Goal: Transaction & Acquisition: Purchase product/service

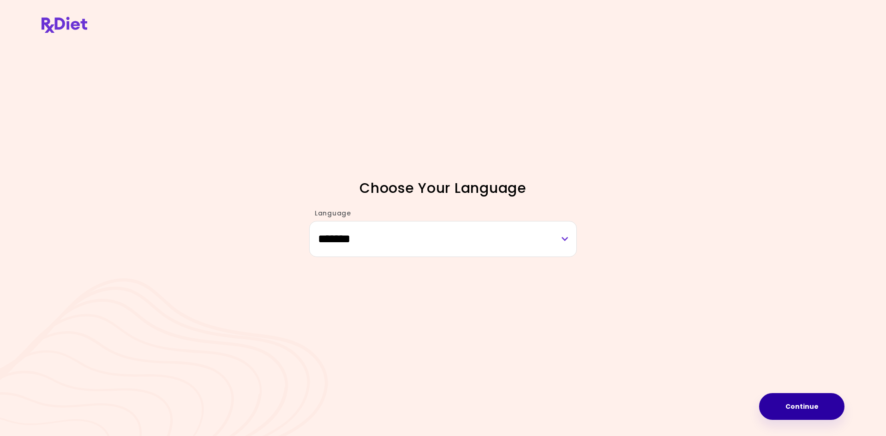
click at [794, 402] on button "Continue" at bounding box center [801, 406] width 85 height 27
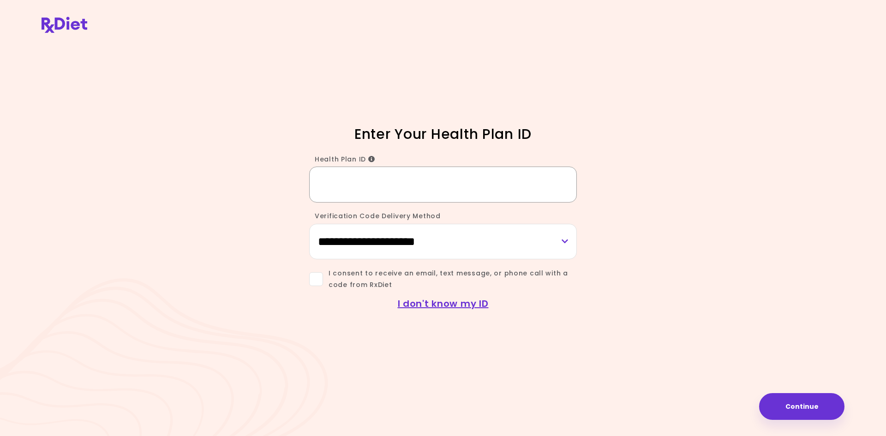
paste input "********"
type input "********"
click at [409, 268] on span "I consent to receive an email, text message, or phone call with a code from RxD…" at bounding box center [450, 279] width 254 height 23
click at [834, 420] on div "**********" at bounding box center [443, 218] width 886 height 436
click at [823, 413] on button "Continue" at bounding box center [801, 406] width 85 height 27
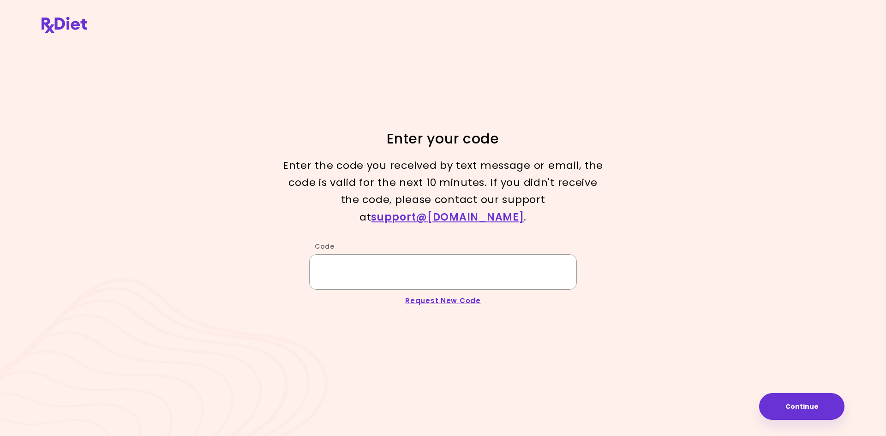
click at [500, 277] on input "Code" at bounding box center [443, 272] width 268 height 36
paste input "*****"
type input "*****"
click at [804, 393] on div "Enter your code Enter the code you received by text message or email, the code …" at bounding box center [443, 218] width 886 height 436
click at [805, 403] on button "Continue" at bounding box center [801, 406] width 85 height 27
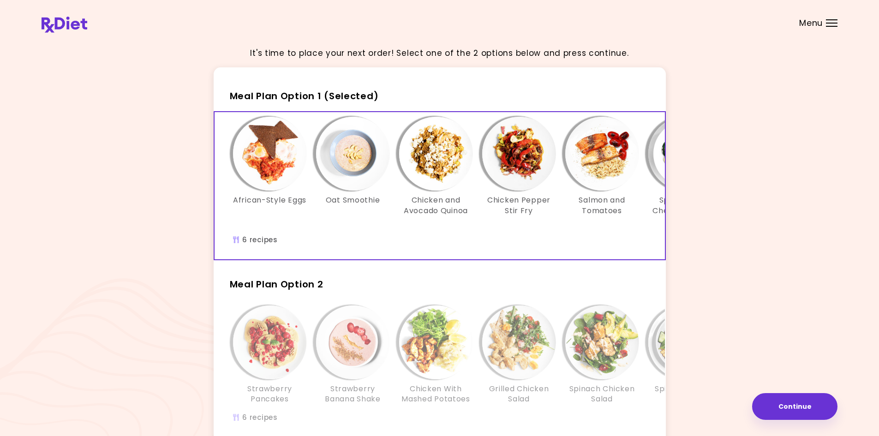
click at [802, 27] on span "Menu" at bounding box center [811, 23] width 24 height 8
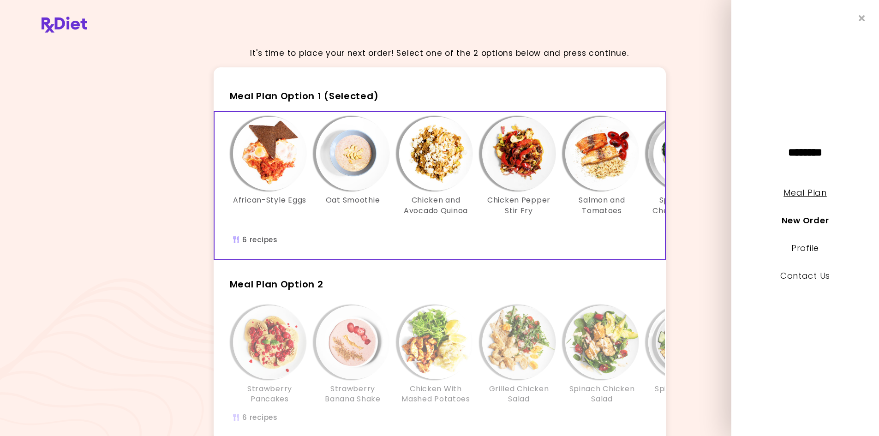
click at [806, 196] on link "Meal Plan" at bounding box center [804, 193] width 43 height 12
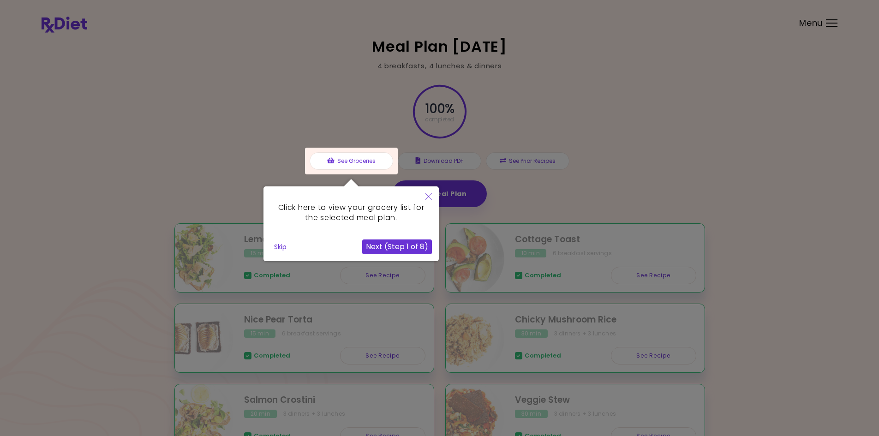
click at [806, 196] on div at bounding box center [439, 251] width 879 height 503
click at [407, 245] on button "Next (Step 1 of 8)" at bounding box center [397, 246] width 70 height 15
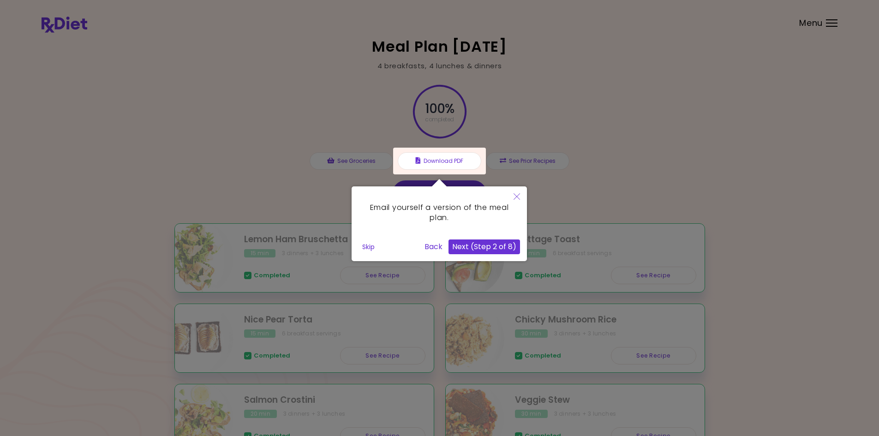
click at [371, 245] on button "Skip" at bounding box center [368, 247] width 20 height 14
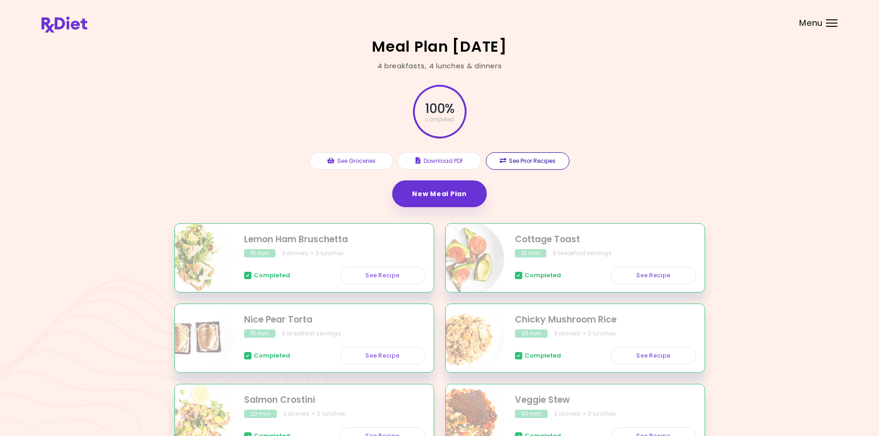
click at [546, 164] on button "See Prior Recipes" at bounding box center [527, 161] width 83 height 18
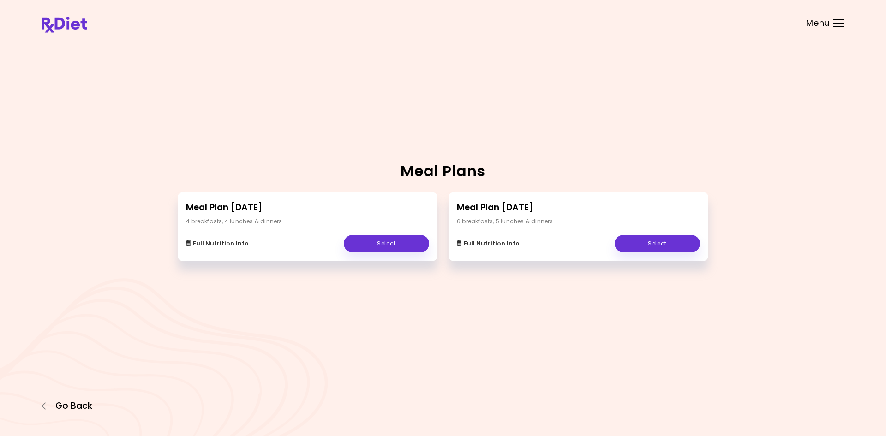
click at [65, 405] on span "Go Back" at bounding box center [73, 406] width 37 height 10
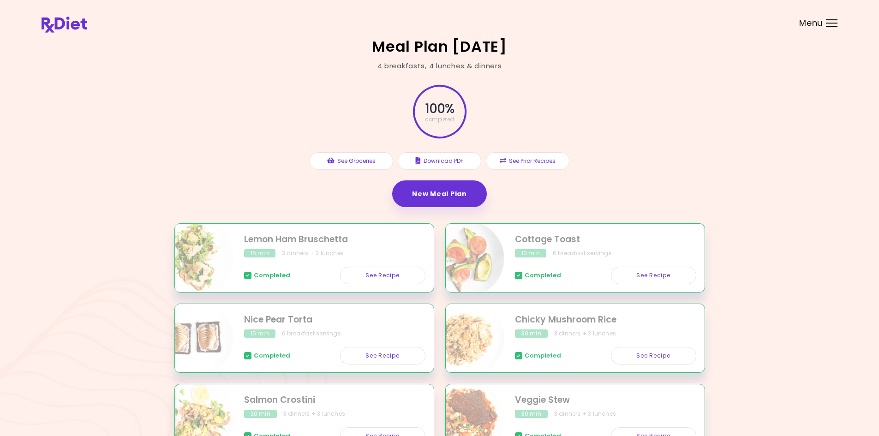
click at [817, 26] on span "Menu" at bounding box center [811, 23] width 24 height 8
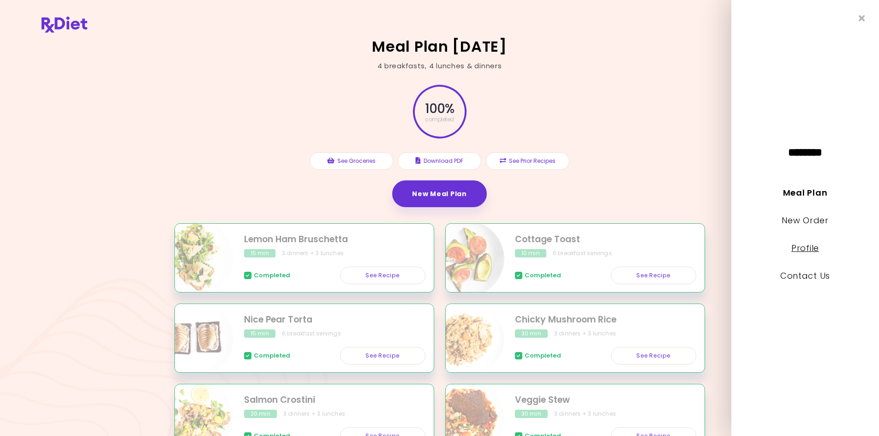
click at [814, 246] on link "Profile" at bounding box center [805, 248] width 28 height 12
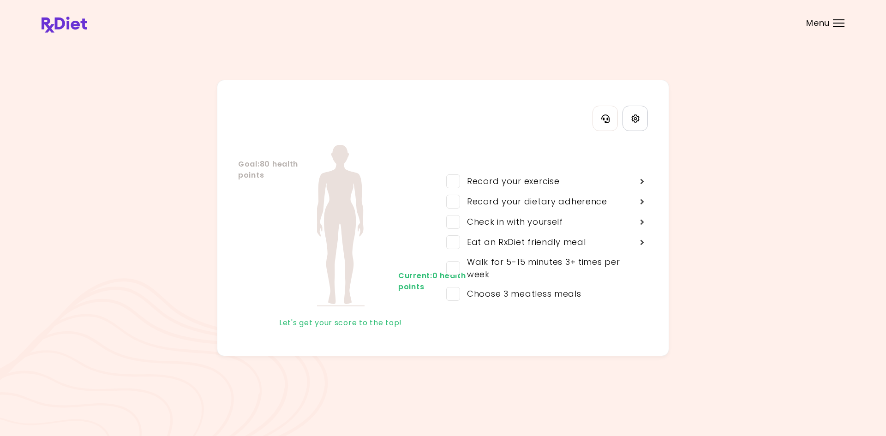
click at [631, 122] on icon "Settings" at bounding box center [635, 118] width 8 height 8
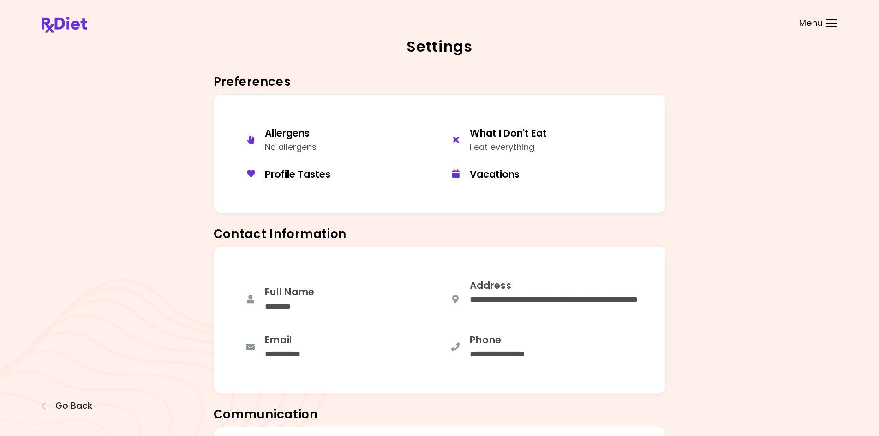
click at [809, 27] on span "Menu" at bounding box center [811, 23] width 24 height 8
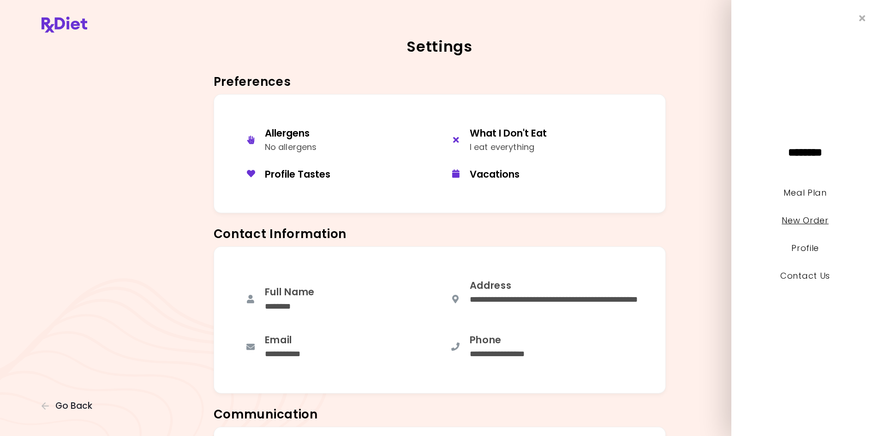
click at [809, 221] on link "New Order" at bounding box center [804, 220] width 47 height 12
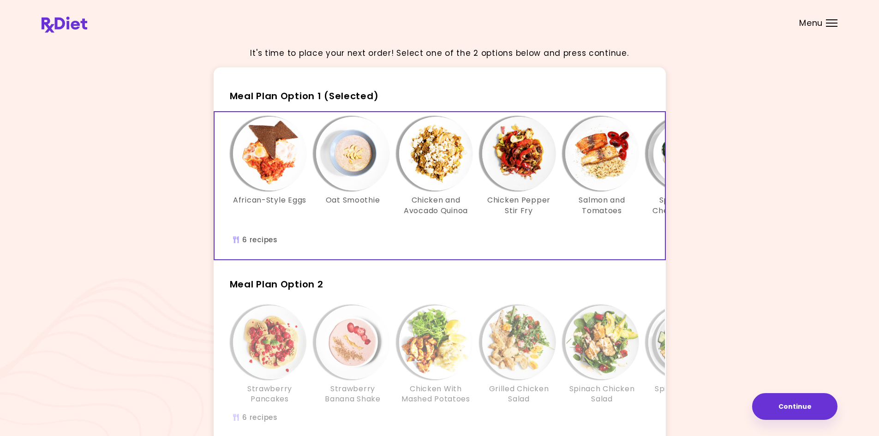
click at [64, 28] on img at bounding box center [65, 25] width 46 height 16
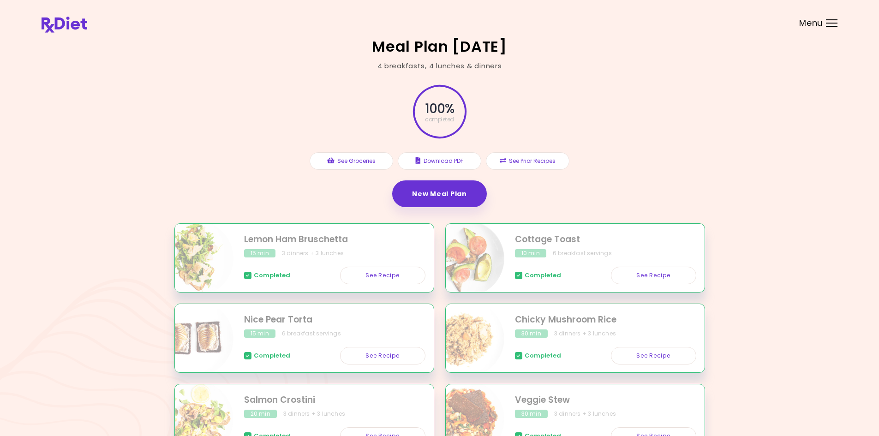
drag, startPoint x: 515, startPoint y: 70, endPoint x: 339, endPoint y: 47, distance: 177.3
click at [339, 47] on div "Meal Plan 1/4/2021 4 breakfasts , 4 lunches & dinners 100 % completed See Groce…" at bounding box center [439, 251] width 879 height 503
drag, startPoint x: 351, startPoint y: 46, endPoint x: 541, endPoint y: 58, distance: 190.4
click at [541, 58] on div "Meal Plan 1/4/2021 4 breakfasts , 4 lunches & dinners 100 % completed See Groce…" at bounding box center [439, 251] width 879 height 503
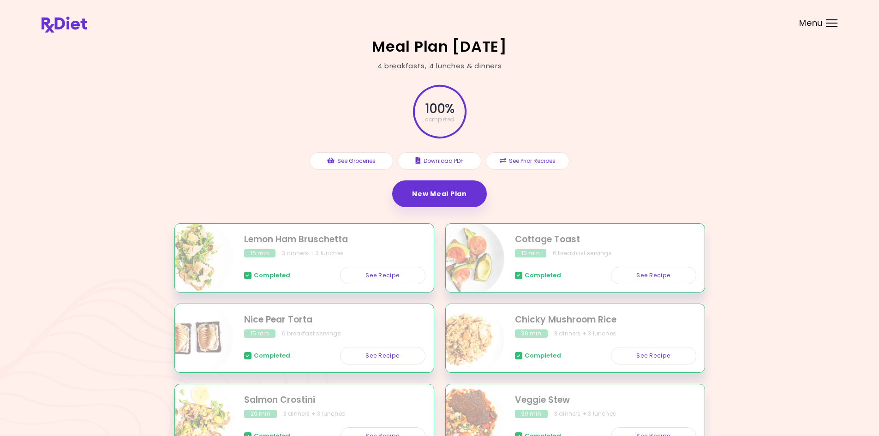
click at [541, 58] on div "Meal Plan 1/4/2021 4 breakfasts , 4 lunches & dinners 100 % completed See Groce…" at bounding box center [439, 251] width 879 height 503
drag, startPoint x: 367, startPoint y: 48, endPoint x: 485, endPoint y: 68, distance: 119.7
click at [464, 65] on div "Meal Plan 1/4/2021 4 breakfasts , 4 lunches & dinners 100 % completed See Groce…" at bounding box center [439, 251] width 879 height 503
click at [485, 68] on div "4 breakfasts , 4 lunches & dinners" at bounding box center [439, 66] width 125 height 11
click at [629, 103] on div "100 % completed See Groceries Download PDF See Prior Recipes New Meal Plan" at bounding box center [439, 147] width 530 height 152
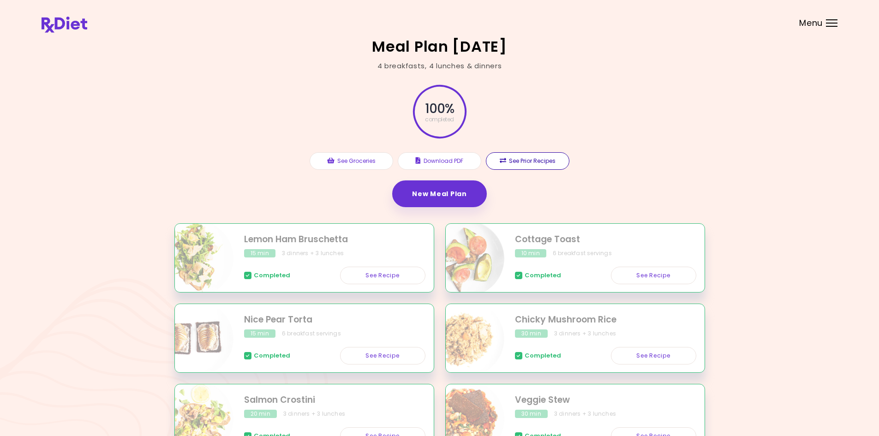
click at [543, 166] on button "See Prior Recipes" at bounding box center [527, 161] width 83 height 18
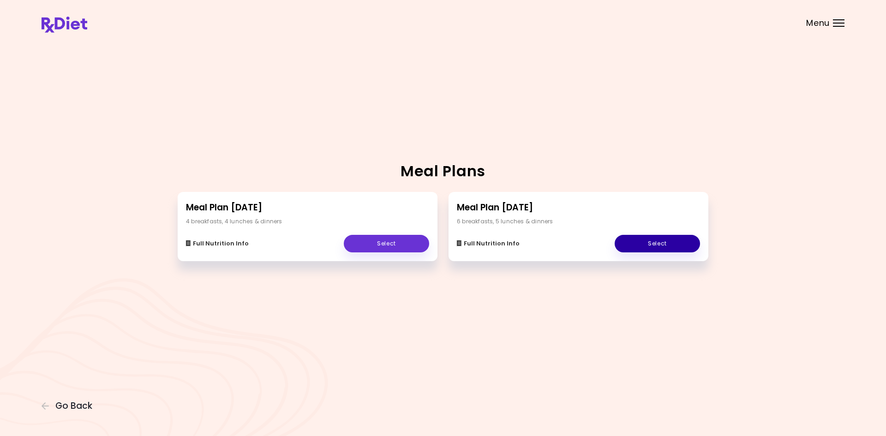
click at [650, 243] on link "Select" at bounding box center [656, 244] width 85 height 18
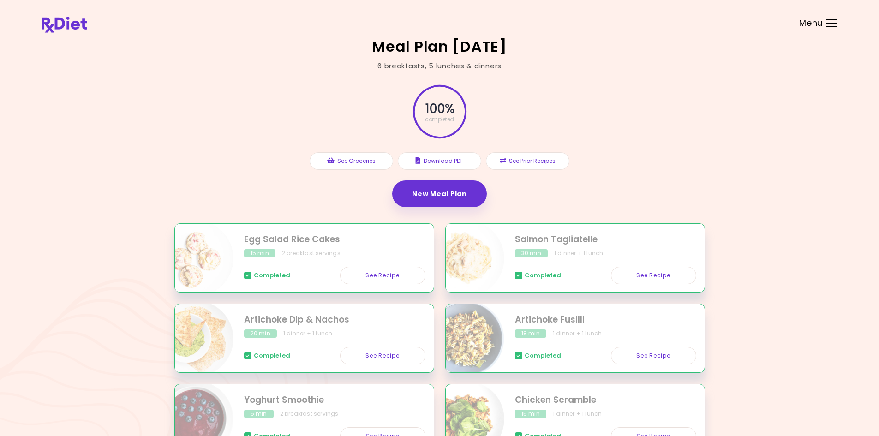
click at [673, 143] on div "100 % completed See Groceries Download PDF See Prior Recipes New Meal Plan" at bounding box center [439, 147] width 530 height 152
click at [545, 161] on button "See Prior Recipes" at bounding box center [527, 161] width 83 height 18
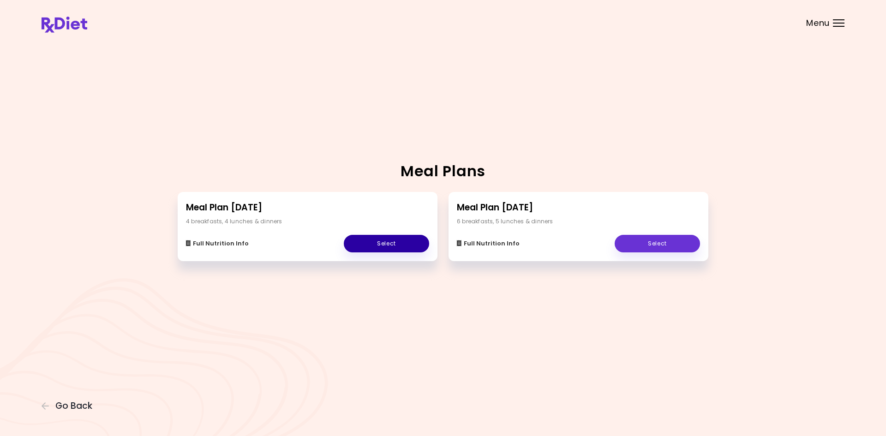
click at [402, 245] on link "Select" at bounding box center [386, 244] width 85 height 18
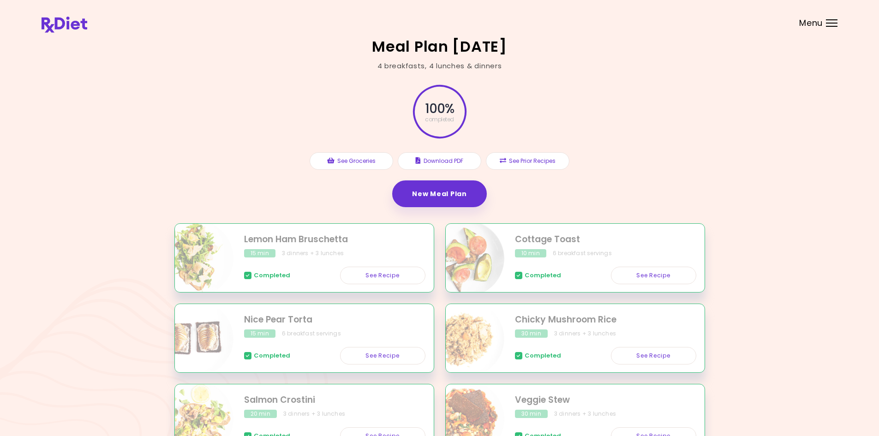
click at [694, 188] on div "100 % completed See Groceries Download PDF See Prior Recipes New Meal Plan" at bounding box center [439, 147] width 530 height 152
click at [688, 81] on div "100 % completed See Groceries Download PDF See Prior Recipes New Meal Plan" at bounding box center [439, 147] width 530 height 152
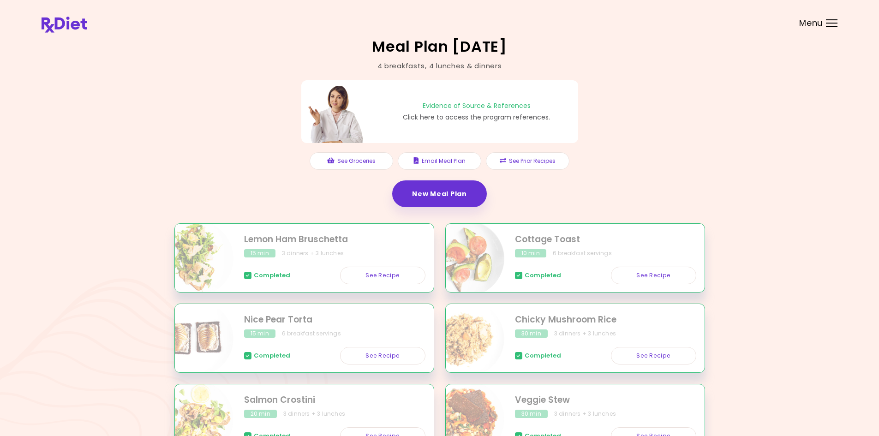
click at [476, 126] on div "Evidence of Source & References Click here to access the program references." at bounding box center [439, 111] width 277 height 63
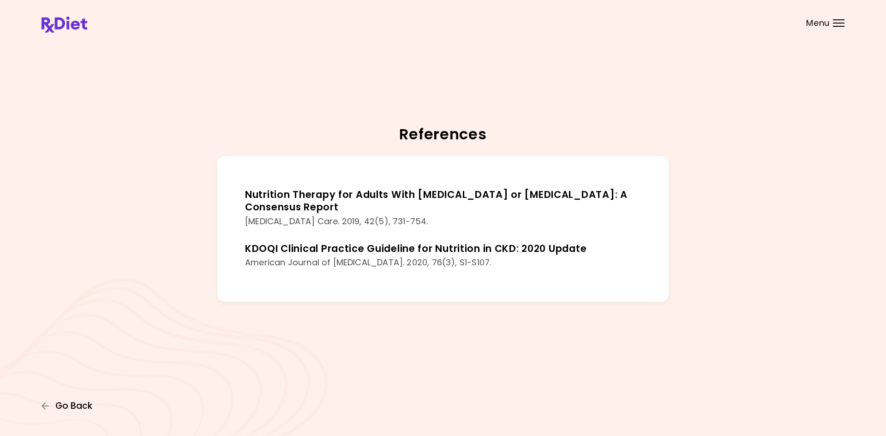
click at [83, 409] on span "Go Back" at bounding box center [73, 406] width 37 height 10
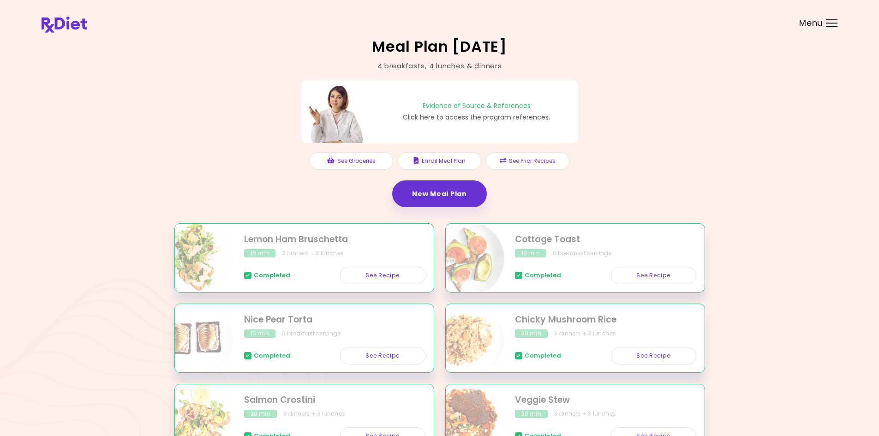
click at [820, 24] on span "Menu" at bounding box center [811, 23] width 24 height 8
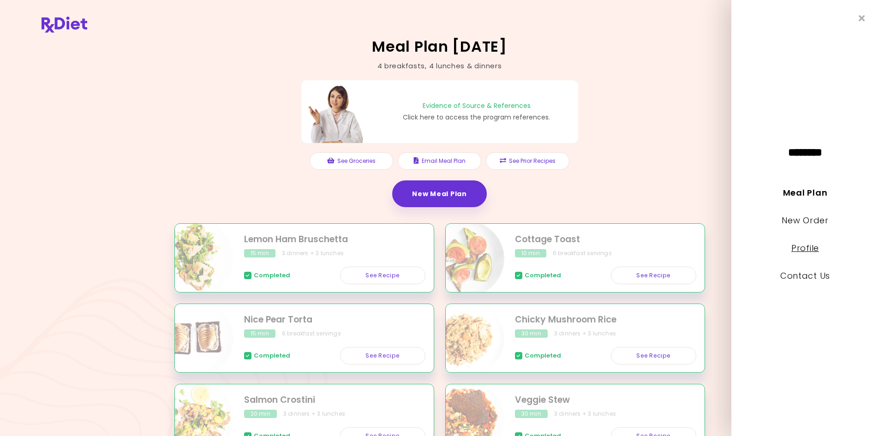
click at [813, 251] on link "Profile" at bounding box center [805, 248] width 28 height 12
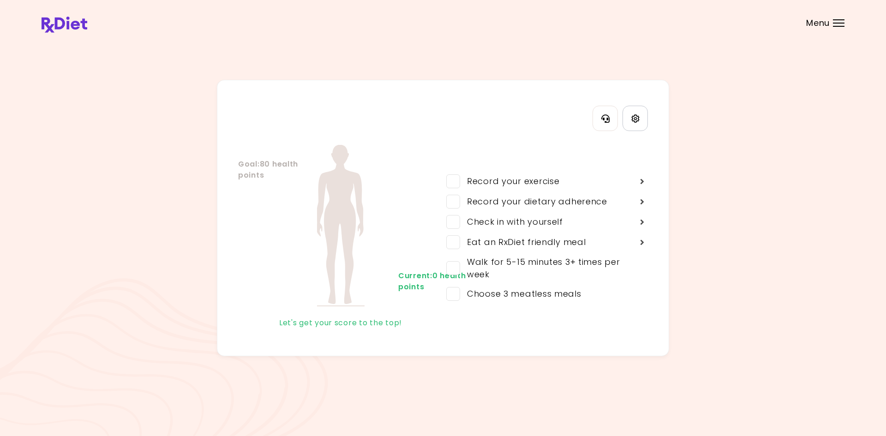
click at [629, 127] on link "Settings" at bounding box center [634, 118] width 25 height 25
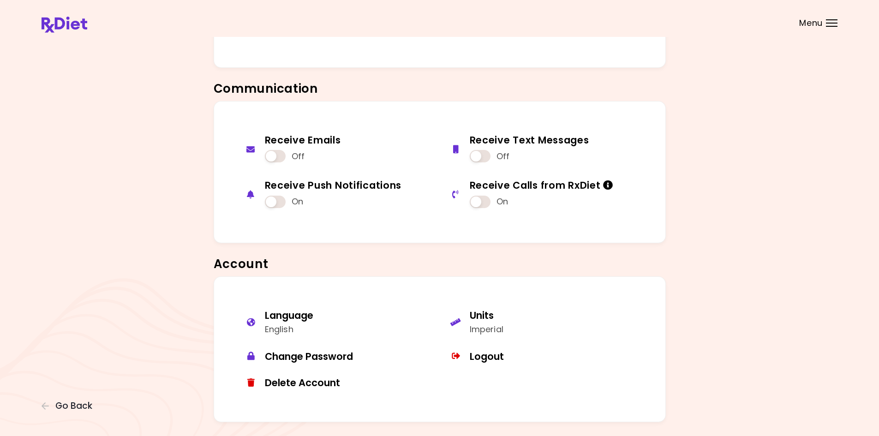
scroll to position [312, 0]
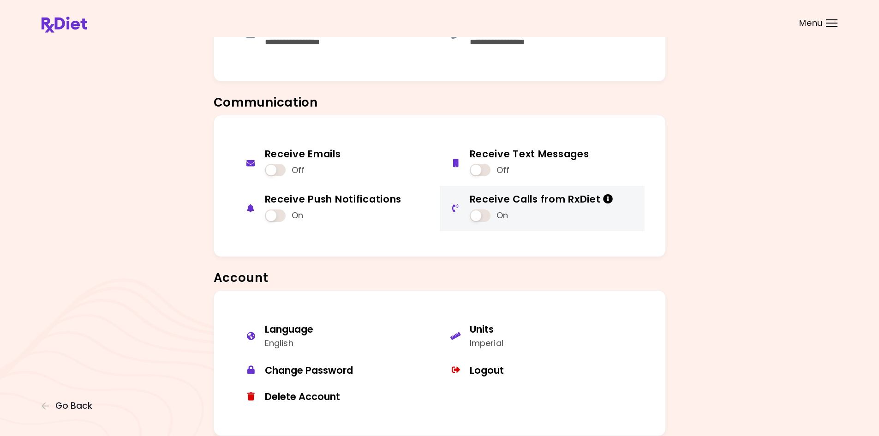
click at [476, 213] on span at bounding box center [480, 215] width 21 height 12
click at [733, 244] on div "Receive Emails Off Receive Text Messages Off Receive Push Notifications On Rece…" at bounding box center [440, 189] width 796 height 149
click at [611, 199] on icon "Info" at bounding box center [608, 199] width 10 height 10
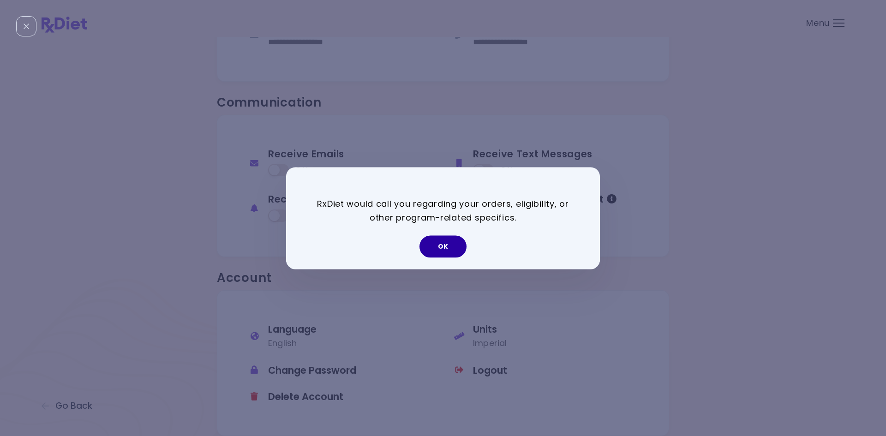
click at [447, 242] on button "OK" at bounding box center [442, 246] width 47 height 22
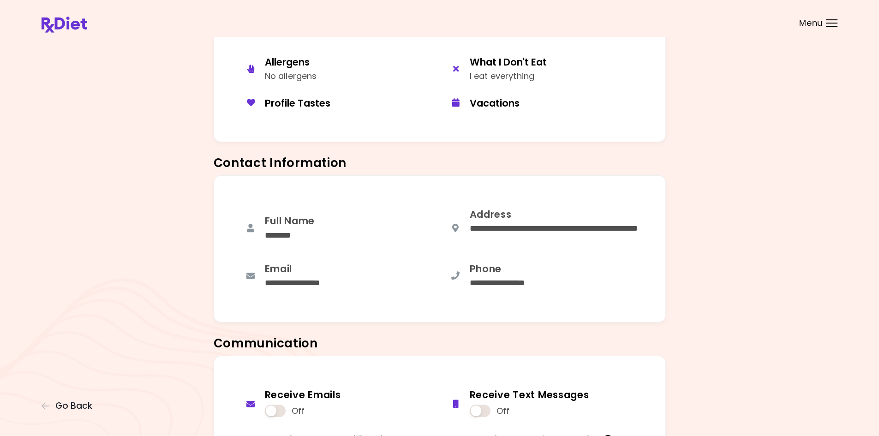
scroll to position [0, 0]
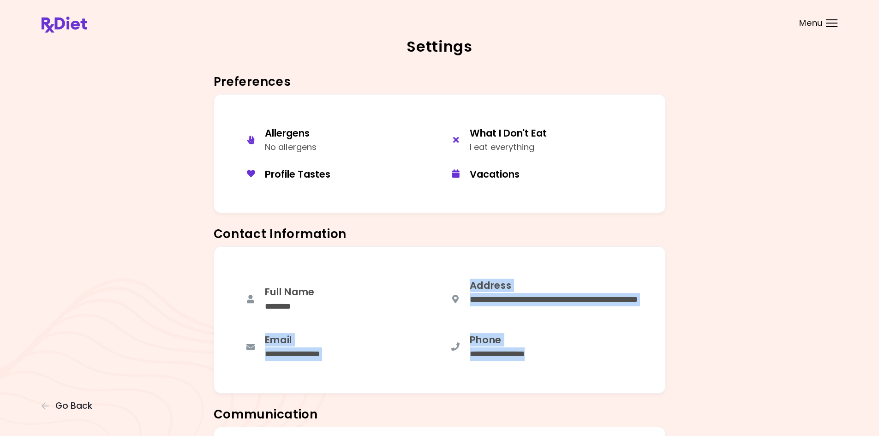
drag, startPoint x: 512, startPoint y: 353, endPoint x: 309, endPoint y: 314, distance: 207.2
click at [318, 318] on div "**********" at bounding box center [440, 319] width 452 height 147
click at [309, 314] on div "Full Name ********" at bounding box center [337, 299] width 205 height 54
drag, startPoint x: 288, startPoint y: 290, endPoint x: 639, endPoint y: 369, distance: 359.3
click at [639, 369] on div "**********" at bounding box center [440, 319] width 452 height 147
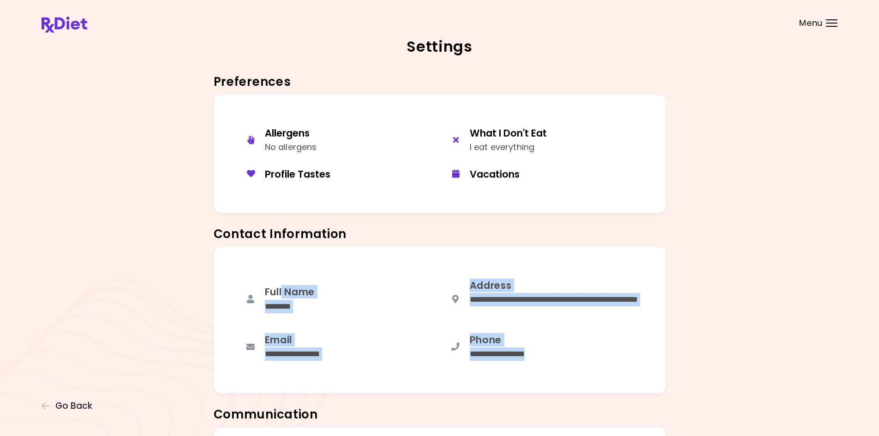
click at [639, 369] on div "**********" at bounding box center [440, 319] width 452 height 147
drag, startPoint x: 364, startPoint y: 312, endPoint x: 250, endPoint y: 278, distance: 119.2
click at [258, 282] on div "**********" at bounding box center [440, 319] width 452 height 147
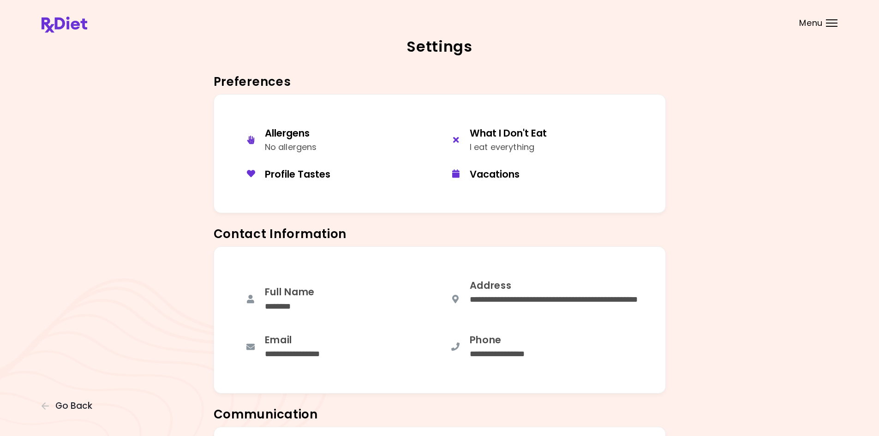
click at [250, 278] on div "Full Name ********" at bounding box center [337, 299] width 205 height 54
click at [799, 27] on span "Menu" at bounding box center [811, 23] width 24 height 8
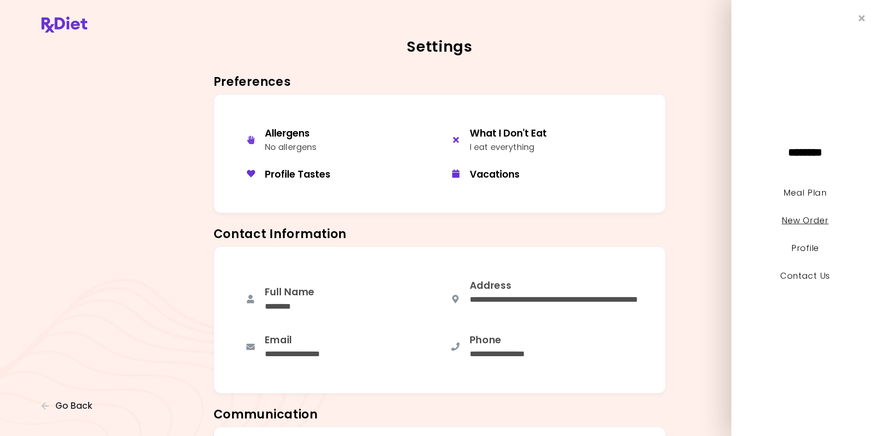
click at [809, 217] on link "New Order" at bounding box center [804, 220] width 47 height 12
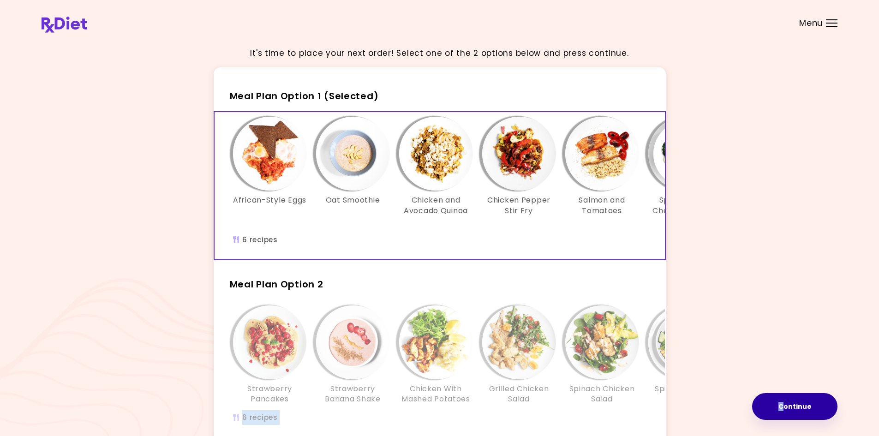
click at [782, 394] on div "It's time to place your next order! Select one of the 2 options below and press…" at bounding box center [440, 269] width 796 height 460
click at [782, 398] on button "Continue" at bounding box center [794, 406] width 85 height 27
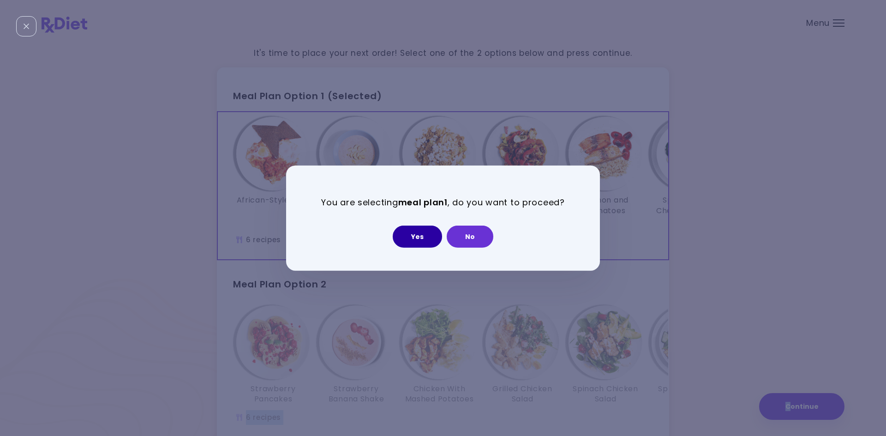
click at [423, 226] on button "Yes" at bounding box center [417, 237] width 49 height 22
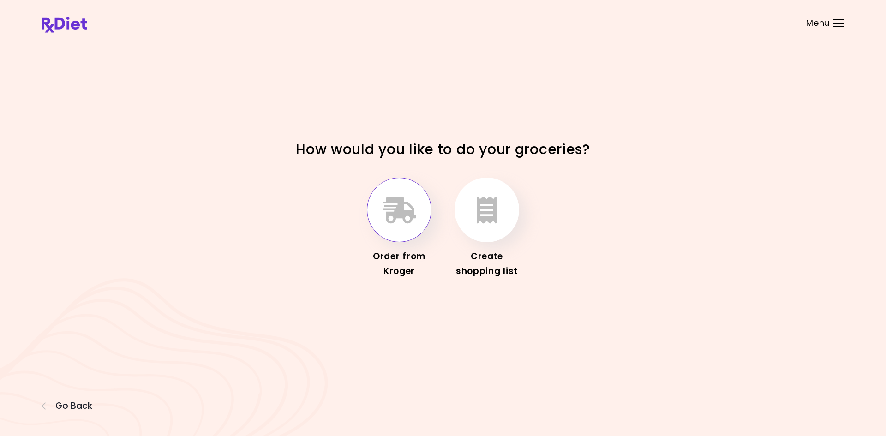
click at [411, 218] on icon "button" at bounding box center [399, 209] width 34 height 27
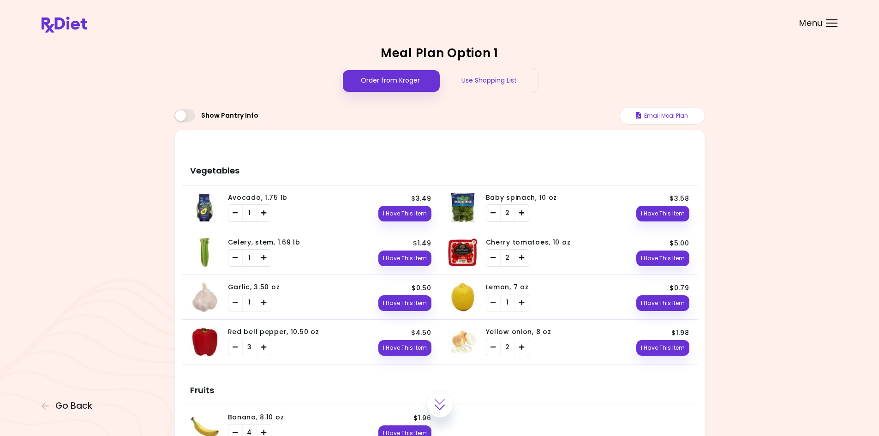
click at [496, 81] on div "Use Shopping List" at bounding box center [489, 80] width 99 height 24
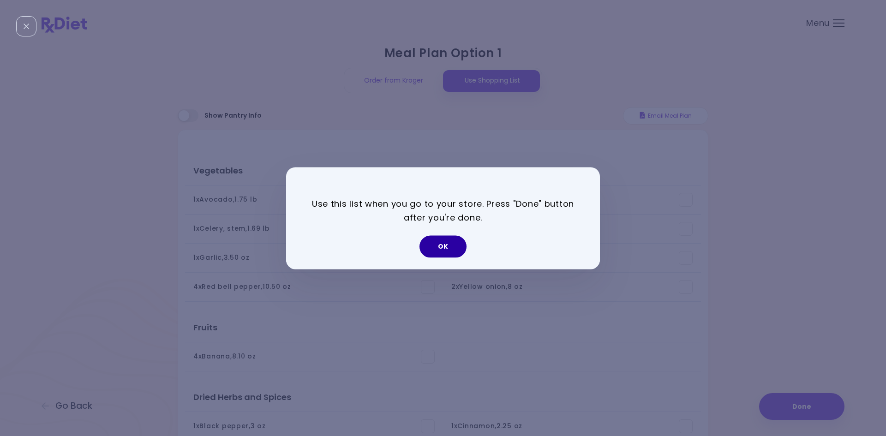
click at [461, 250] on button "OK" at bounding box center [442, 246] width 47 height 22
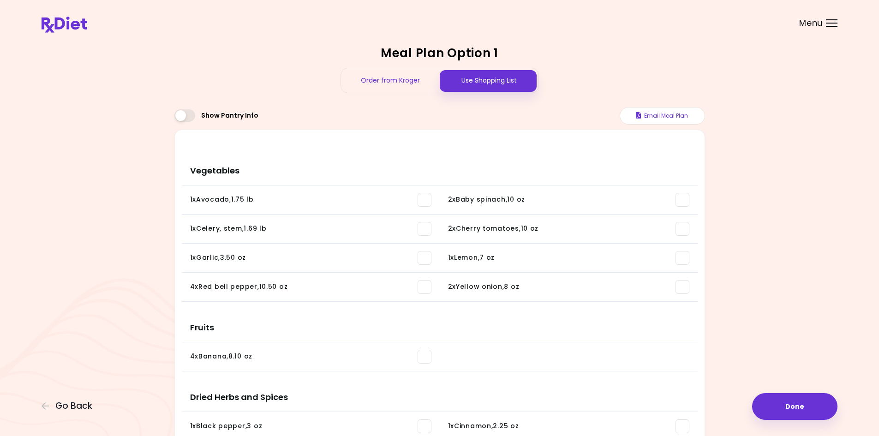
click at [388, 80] on div "Order from Kroger" at bounding box center [390, 80] width 99 height 24
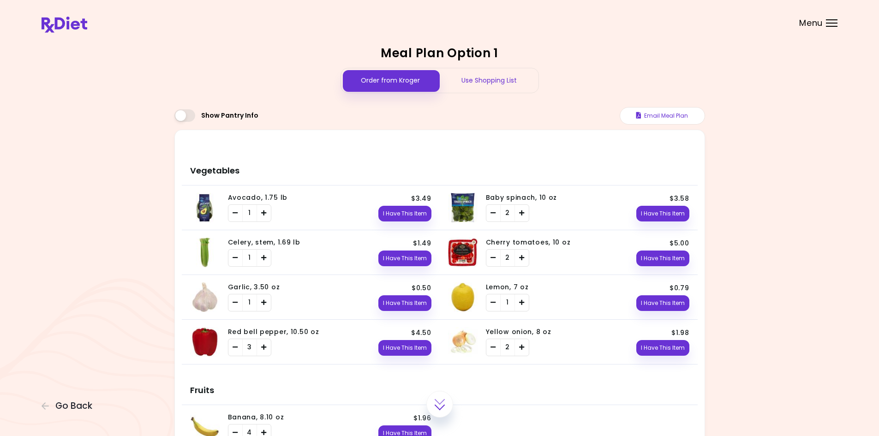
click at [77, 29] on img at bounding box center [65, 25] width 46 height 16
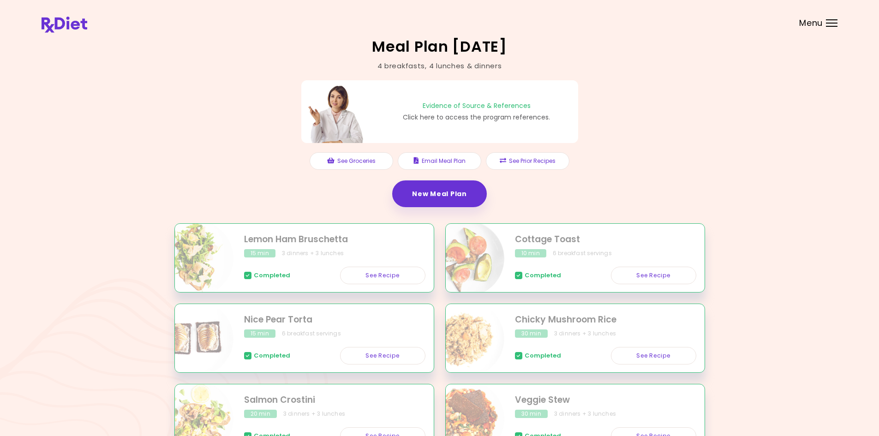
click at [810, 24] on span "Menu" at bounding box center [811, 23] width 24 height 8
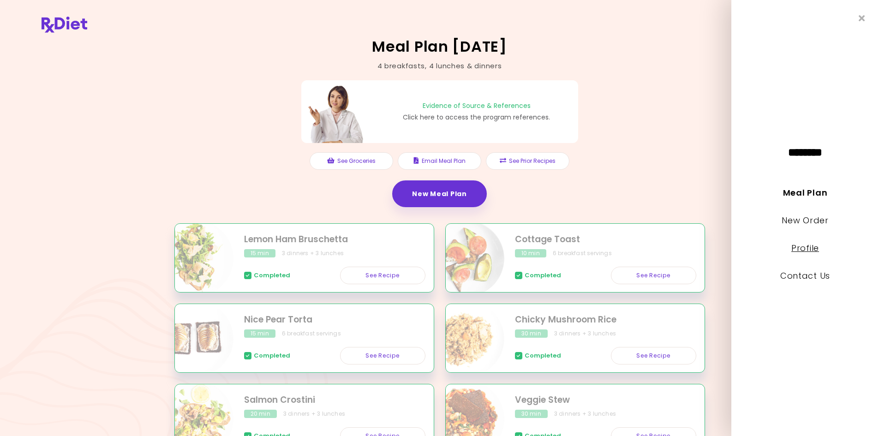
click at [800, 246] on link "Profile" at bounding box center [805, 248] width 28 height 12
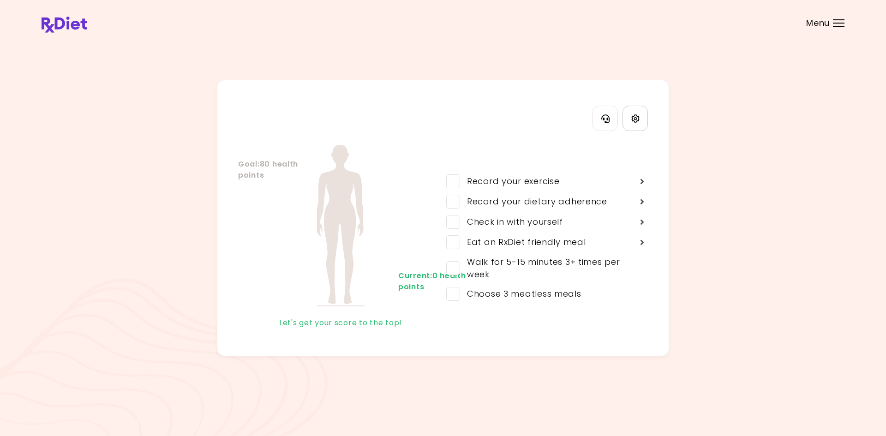
click at [636, 117] on icon "Settings" at bounding box center [635, 118] width 8 height 8
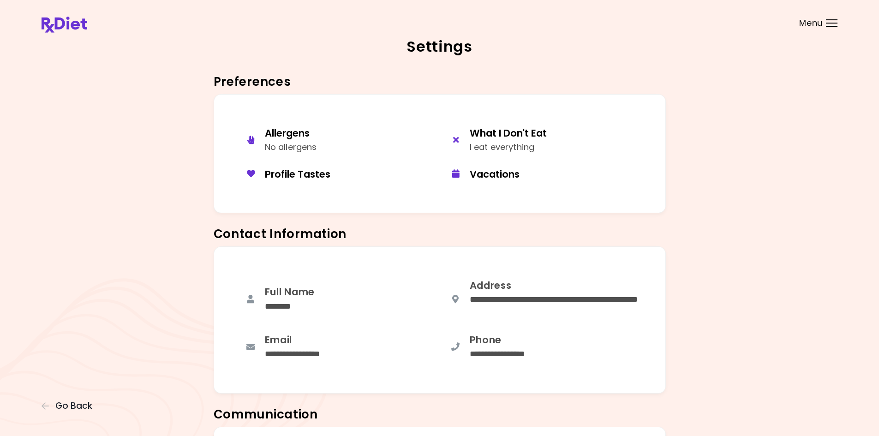
click at [66, 29] on img at bounding box center [65, 25] width 46 height 16
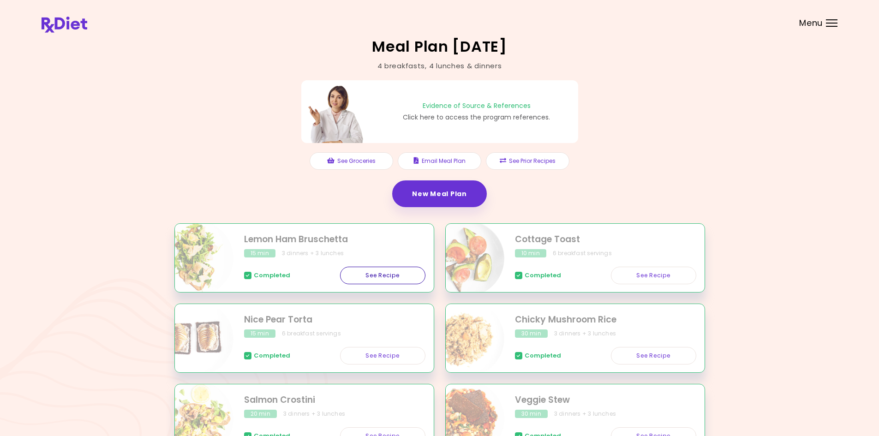
click at [379, 284] on link "See Recipe" at bounding box center [382, 276] width 85 height 18
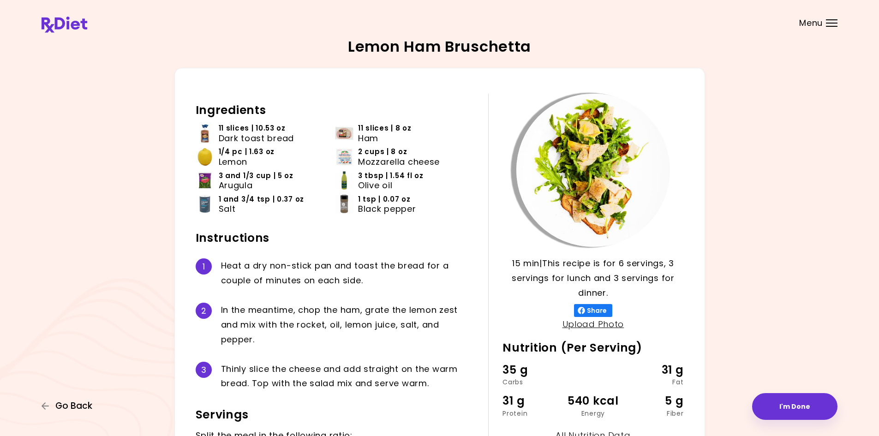
click at [90, 409] on span "Go Back" at bounding box center [73, 406] width 37 height 10
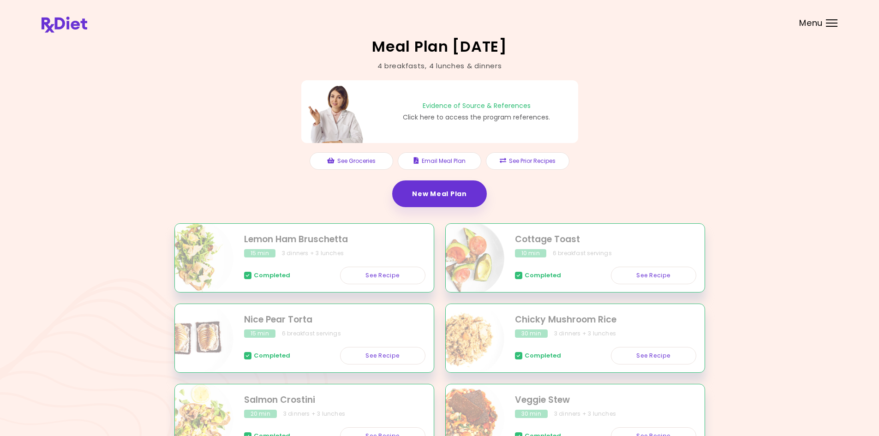
click at [813, 25] on span "Menu" at bounding box center [811, 23] width 24 height 8
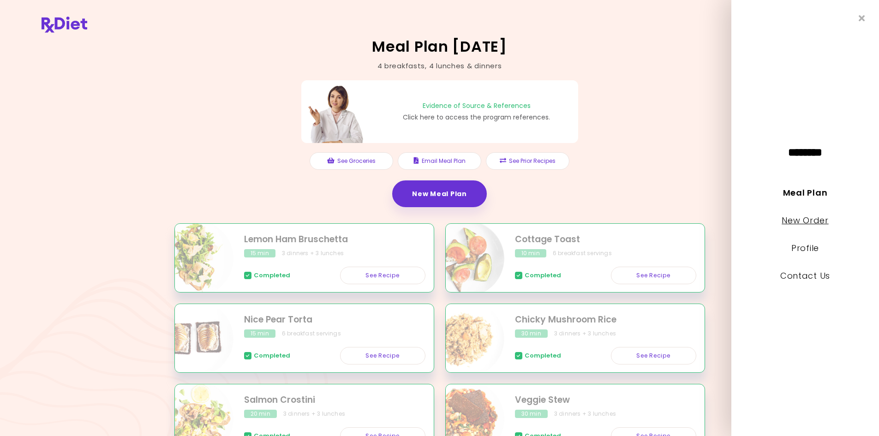
click at [808, 216] on link "New Order" at bounding box center [804, 220] width 47 height 12
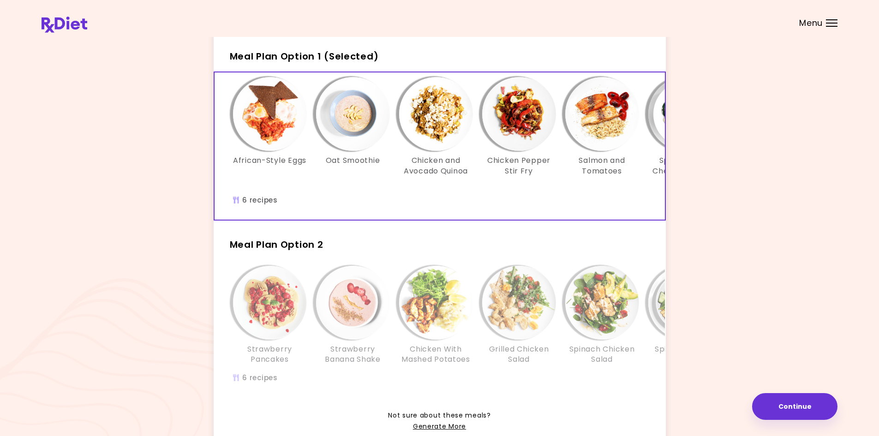
scroll to position [117, 0]
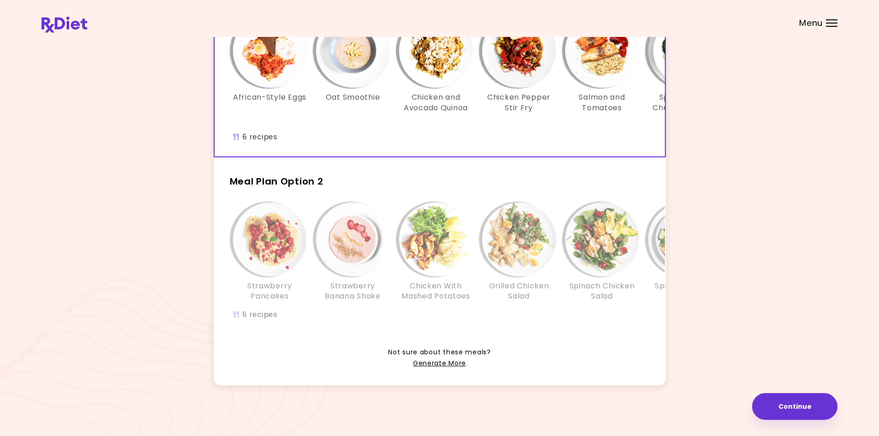
click at [440, 250] on img "Info - Chicken With Mashed Potatoes - Meal Plan Option 2" at bounding box center [436, 239] width 74 height 74
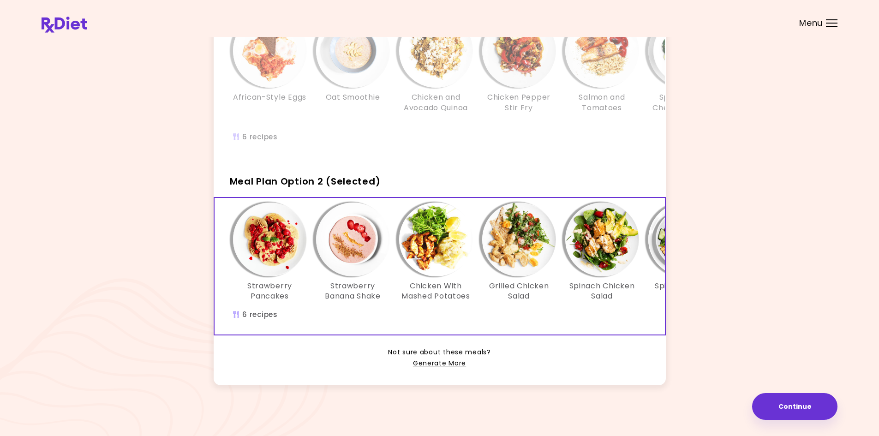
click at [450, 251] on img "Info - Chicken With Mashed Potatoes - Meal Plan Option 2 (Selected)" at bounding box center [436, 239] width 74 height 74
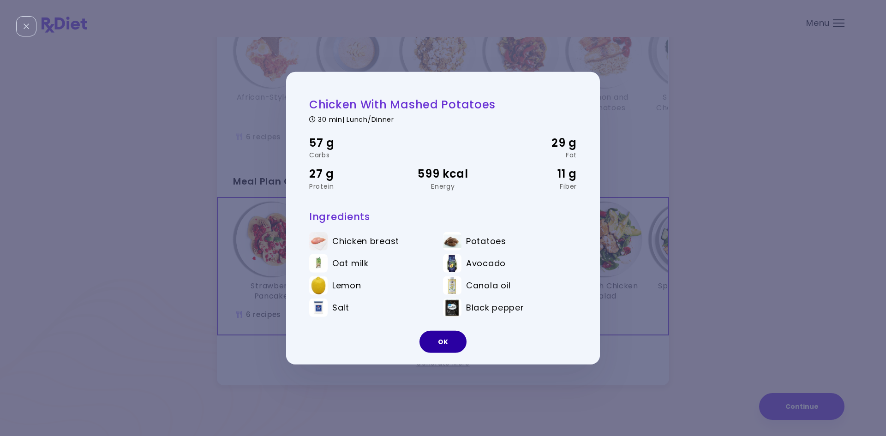
click at [445, 343] on button "OK" at bounding box center [442, 342] width 47 height 22
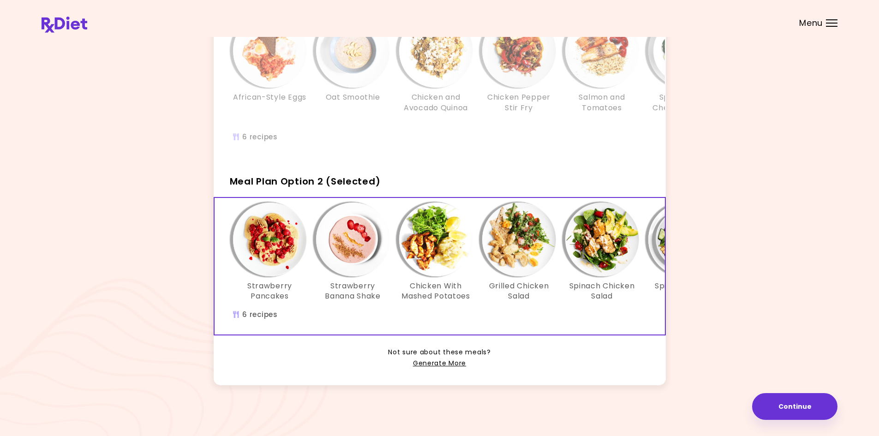
click at [816, 27] on span "Menu" at bounding box center [811, 23] width 24 height 8
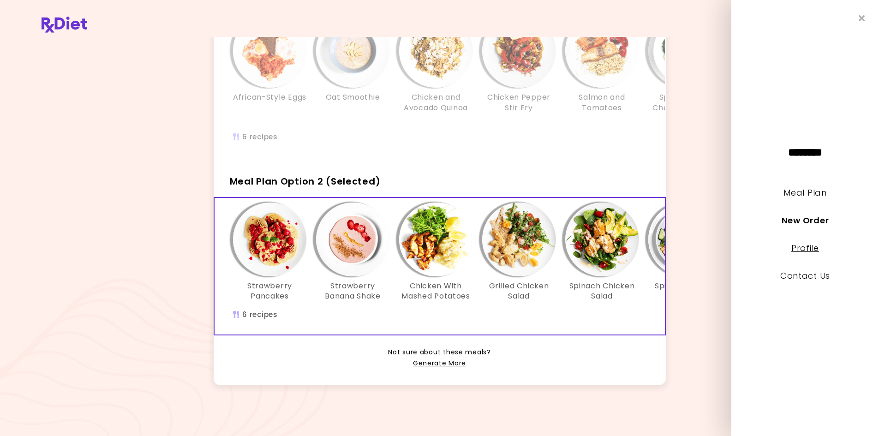
click at [805, 253] on link "Profile" at bounding box center [805, 248] width 28 height 12
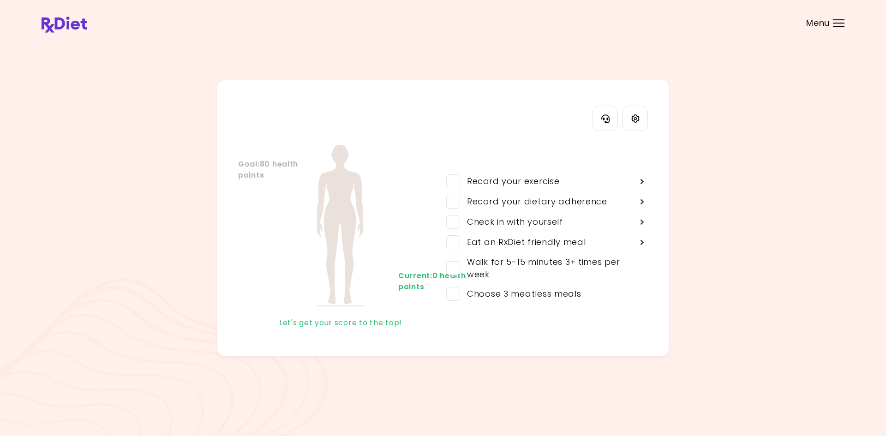
click at [825, 22] on span "Menu" at bounding box center [818, 23] width 24 height 8
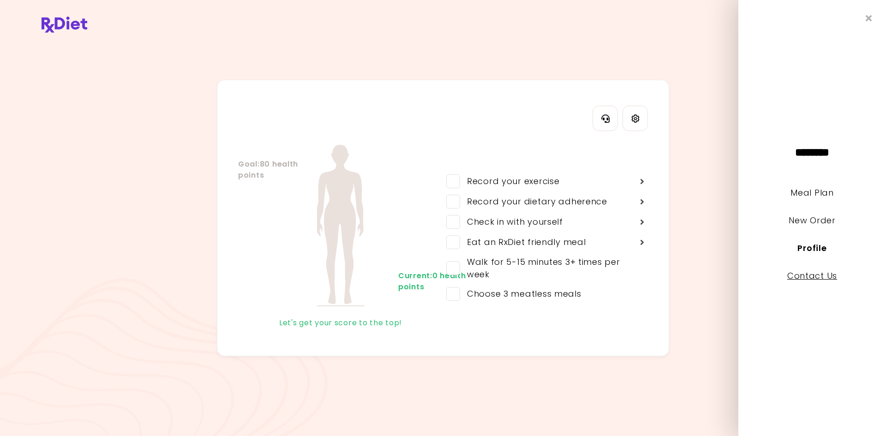
click at [823, 276] on link "Contact Us" at bounding box center [812, 276] width 50 height 12
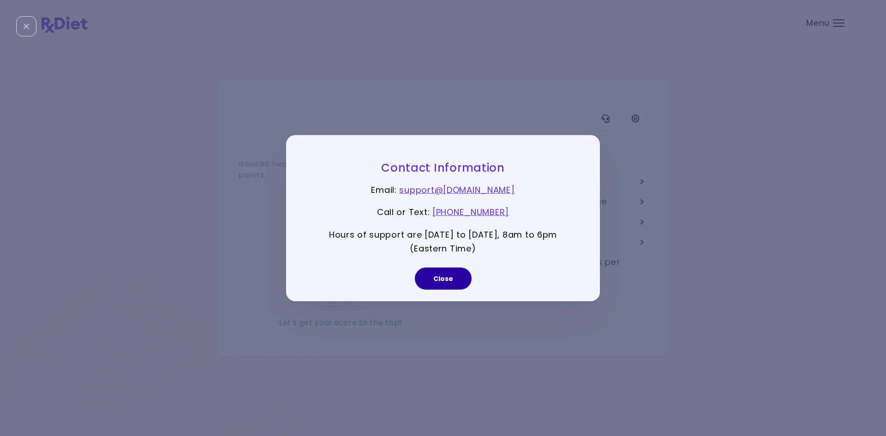
click at [441, 281] on button "Close" at bounding box center [443, 279] width 57 height 22
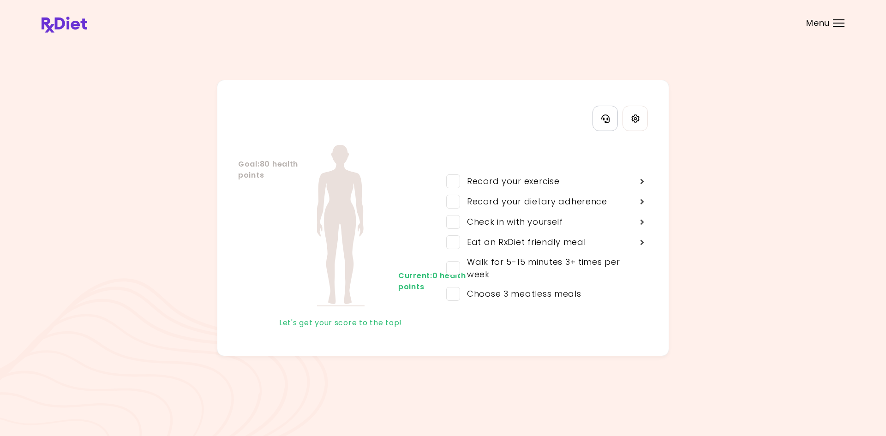
click at [607, 124] on button "Contact Information" at bounding box center [604, 118] width 25 height 25
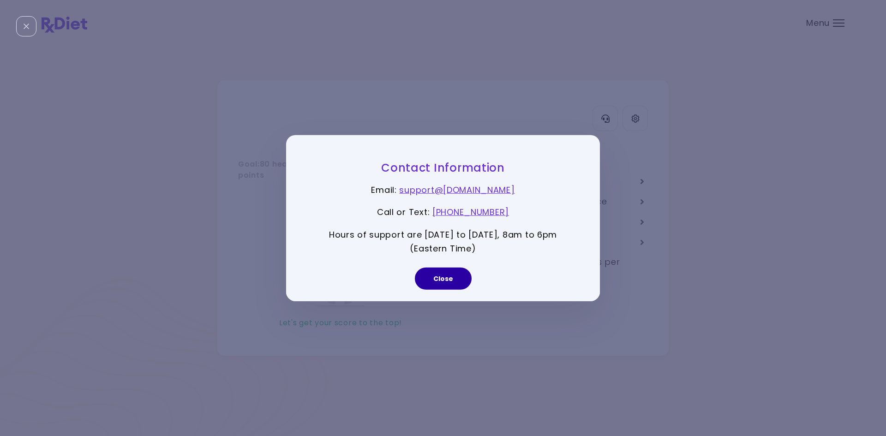
click at [458, 280] on button "Close" at bounding box center [443, 279] width 57 height 22
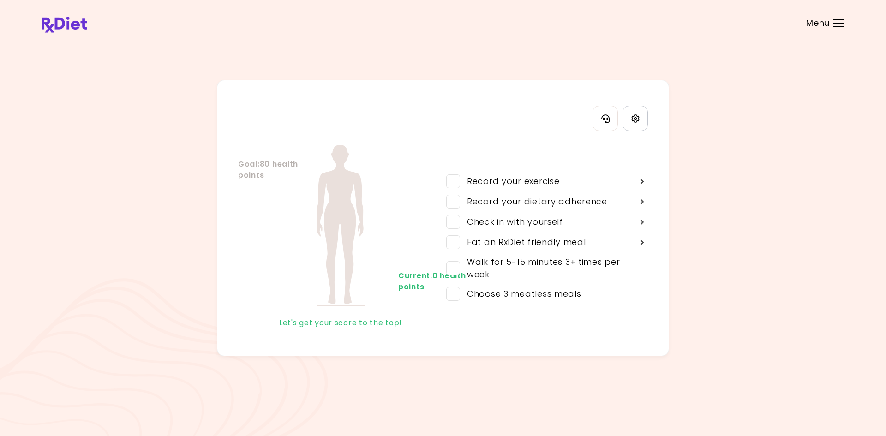
click at [640, 127] on link "Settings" at bounding box center [634, 118] width 25 height 25
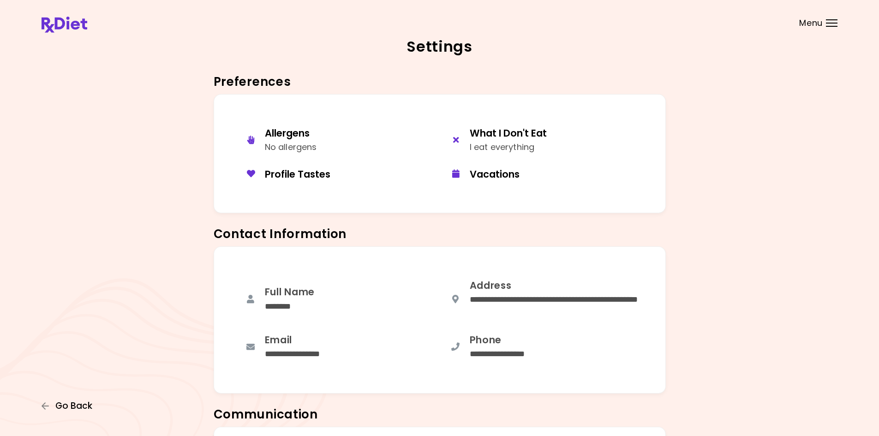
click at [85, 407] on span "Go Back" at bounding box center [73, 406] width 37 height 10
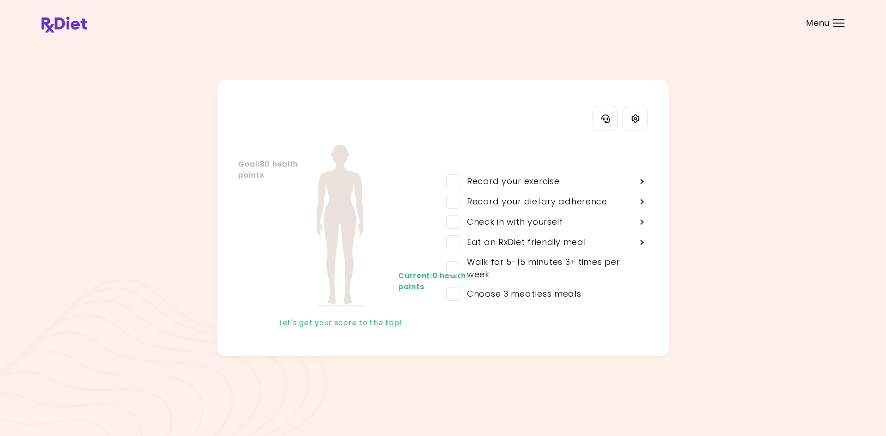
click at [74, 27] on img at bounding box center [65, 25] width 46 height 16
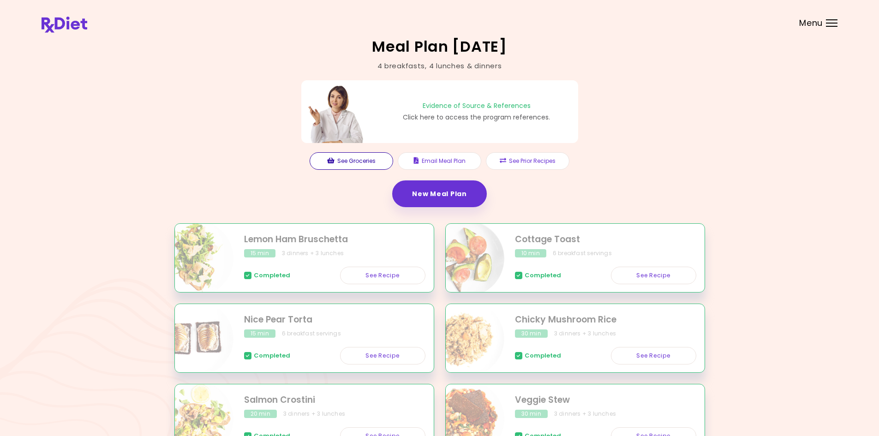
click at [357, 169] on button "See Groceries" at bounding box center [351, 161] width 83 height 18
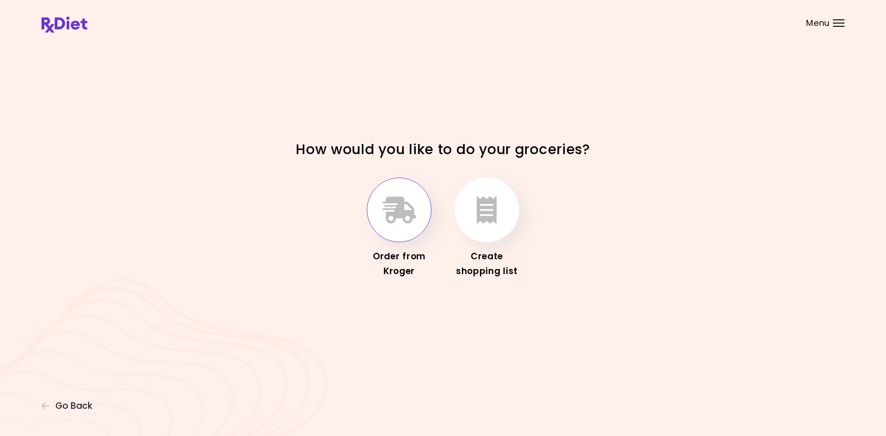
click at [396, 229] on button "button" at bounding box center [399, 210] width 65 height 65
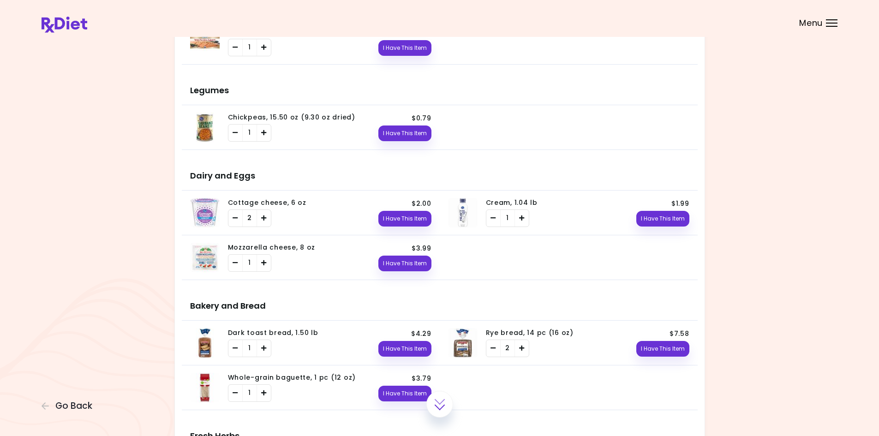
scroll to position [1255, 0]
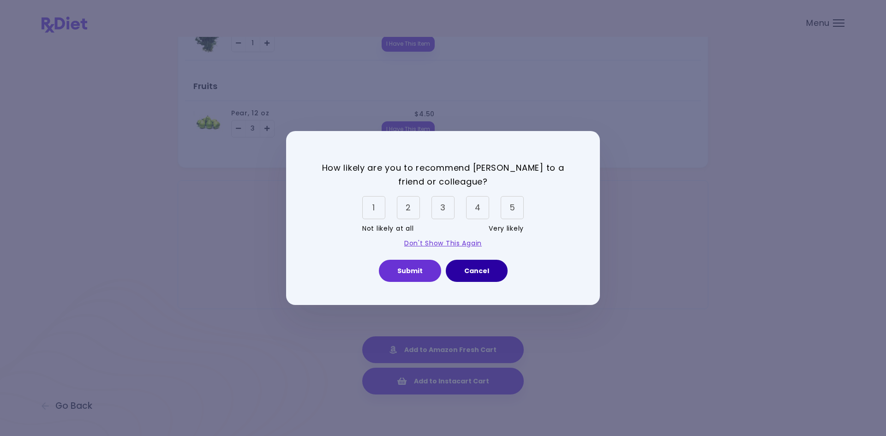
click at [466, 277] on button "Cancel" at bounding box center [477, 271] width 62 height 22
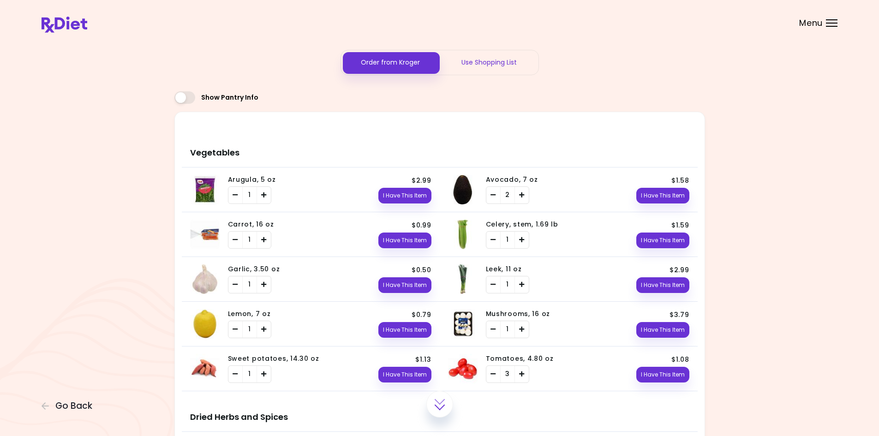
scroll to position [0, 0]
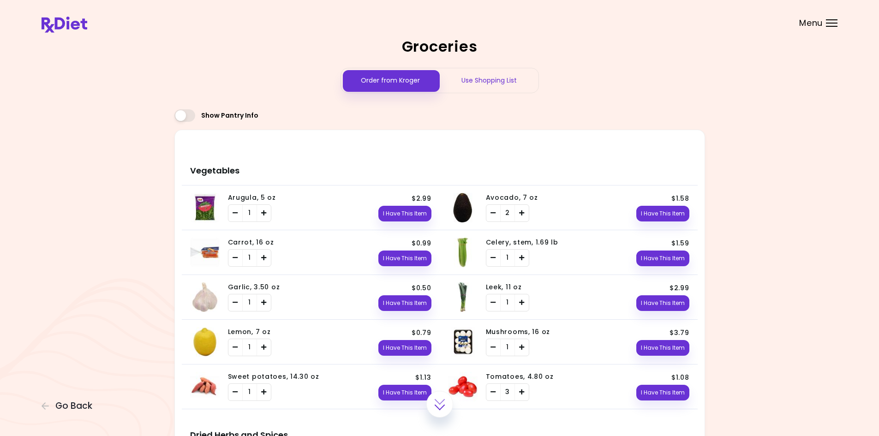
click at [76, 23] on img at bounding box center [65, 25] width 46 height 16
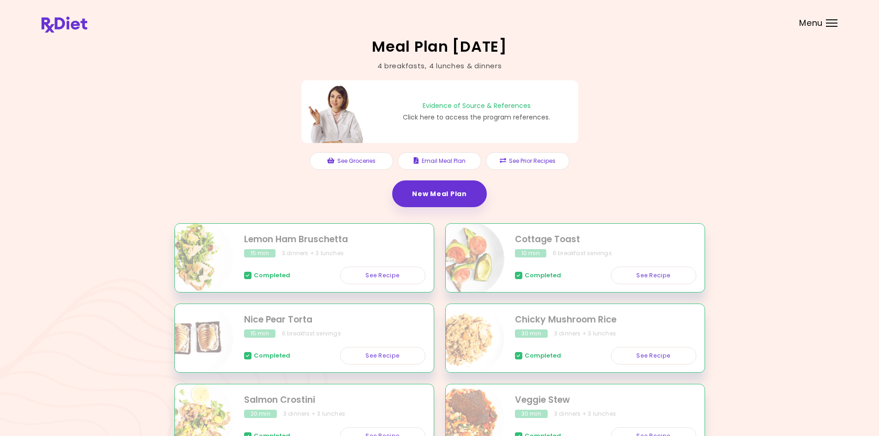
click at [823, 20] on header at bounding box center [439, 18] width 879 height 37
click at [821, 26] on span "Menu" at bounding box center [811, 23] width 24 height 8
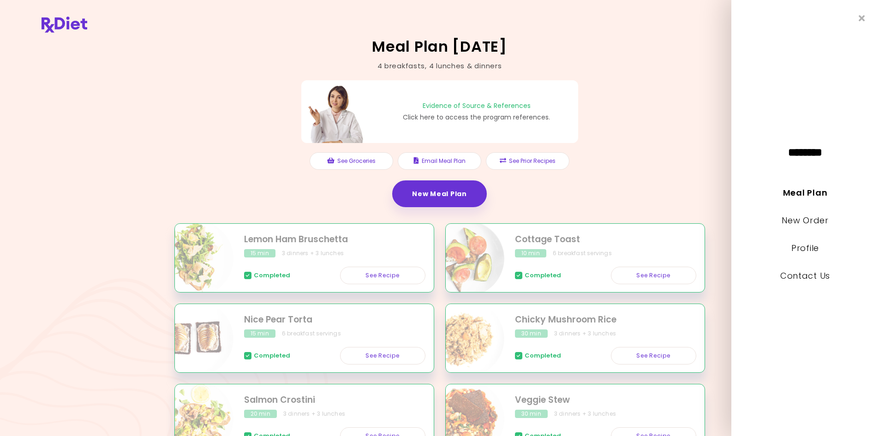
click at [810, 227] on li "New Order" at bounding box center [805, 227] width 148 height 28
click at [809, 223] on link "New Order" at bounding box center [804, 220] width 47 height 12
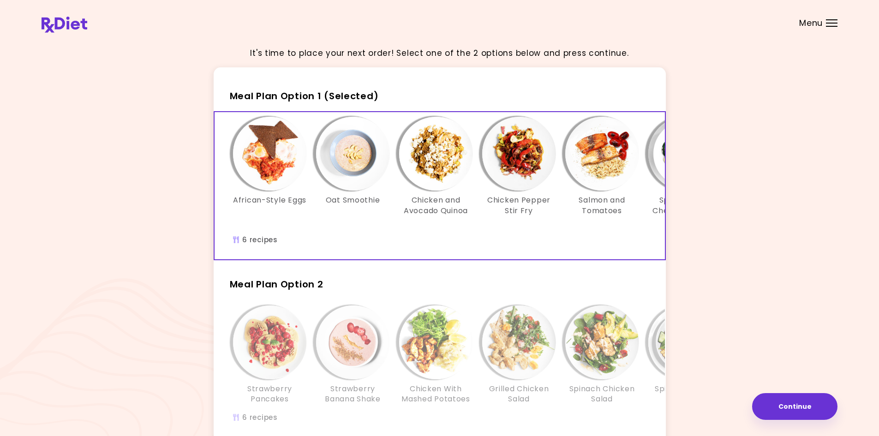
click at [786, 219] on div "It's time to place your next order! Select one of the 2 options below and press…" at bounding box center [440, 269] width 796 height 460
click at [786, 400] on button "Continue" at bounding box center [794, 406] width 85 height 27
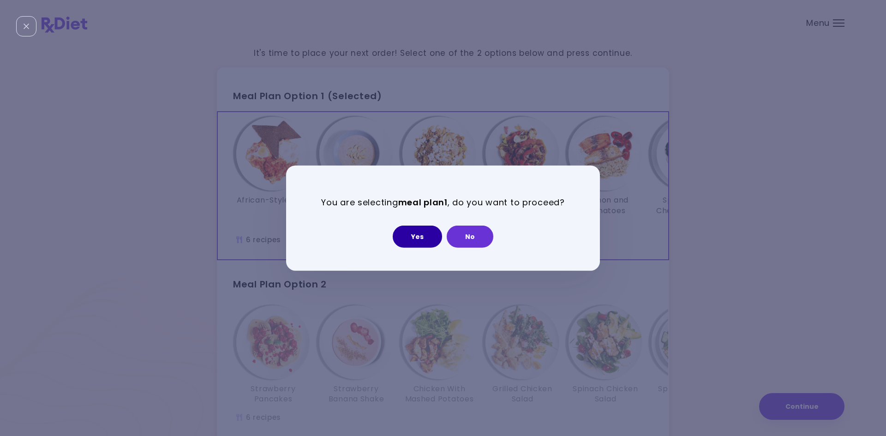
click at [411, 239] on button "Yes" at bounding box center [417, 237] width 49 height 22
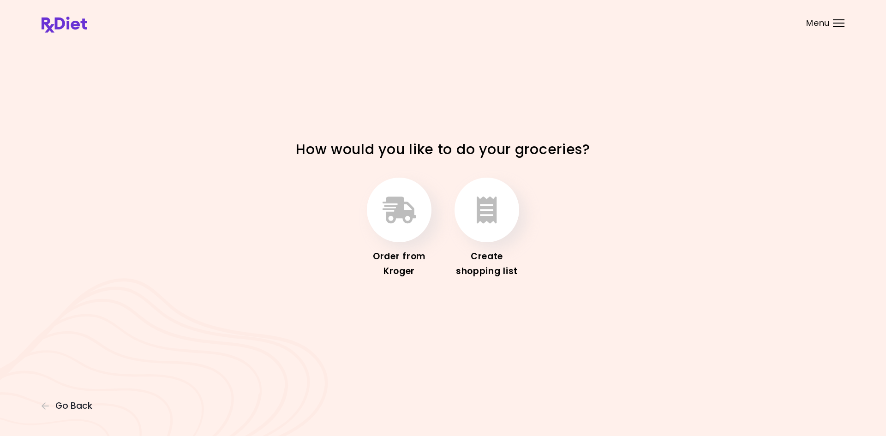
click at [462, 354] on div "How would you like to do your groceries? Order from Kroger Create shopping list" at bounding box center [443, 218] width 886 height 436
click at [81, 402] on span "Go Back" at bounding box center [73, 406] width 37 height 10
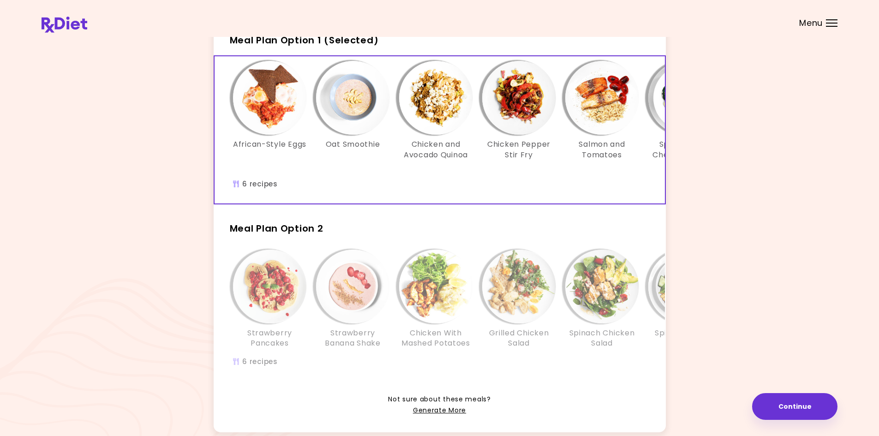
scroll to position [117, 0]
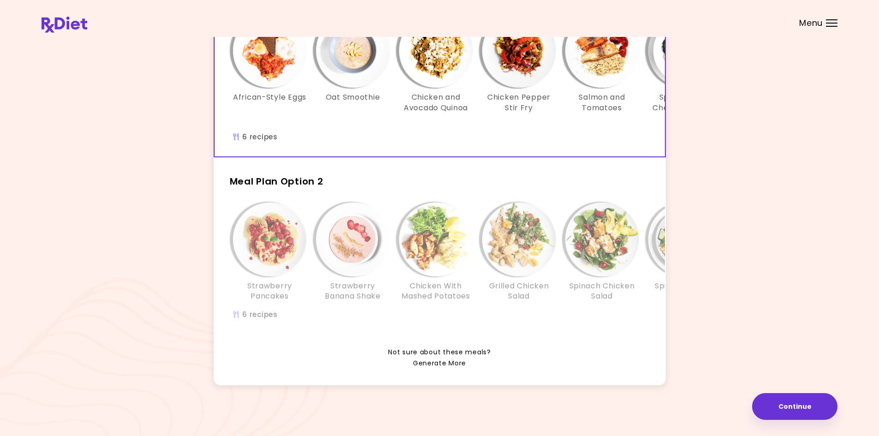
click at [430, 366] on link "Generate More" at bounding box center [439, 363] width 53 height 11
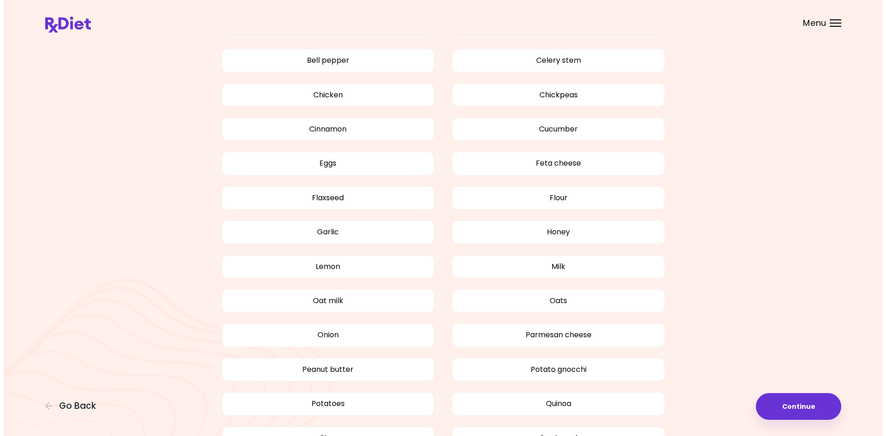
scroll to position [726, 0]
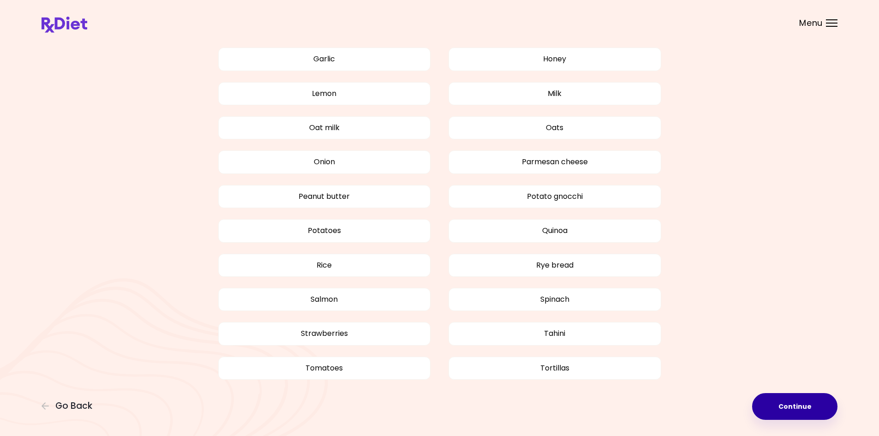
click at [807, 410] on button "Continue" at bounding box center [794, 406] width 85 height 27
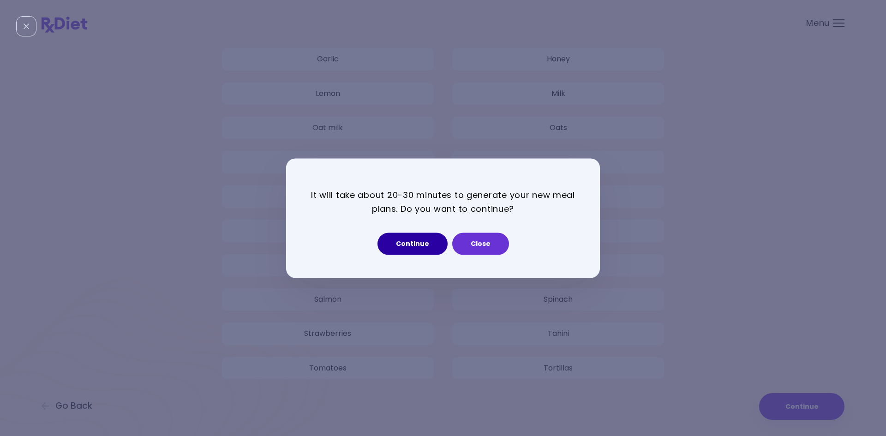
click at [411, 250] on button "Continue" at bounding box center [412, 243] width 70 height 22
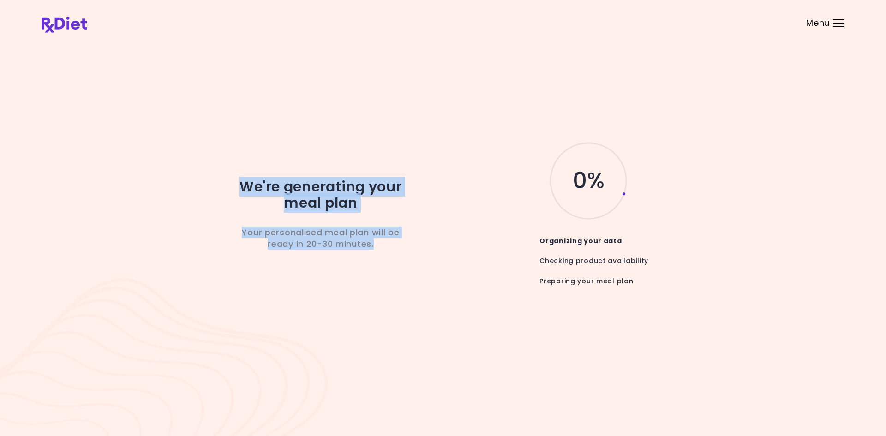
drag, startPoint x: 456, startPoint y: 255, endPoint x: 172, endPoint y: 180, distance: 293.8
click at [173, 180] on div "We're generating your meal plan Your personalised meal plan will be ready in 20…" at bounding box center [443, 217] width 803 height 155
click at [172, 180] on div "We're generating your meal plan Your personalised meal plan will be ready in 20…" at bounding box center [443, 217] width 803 height 155
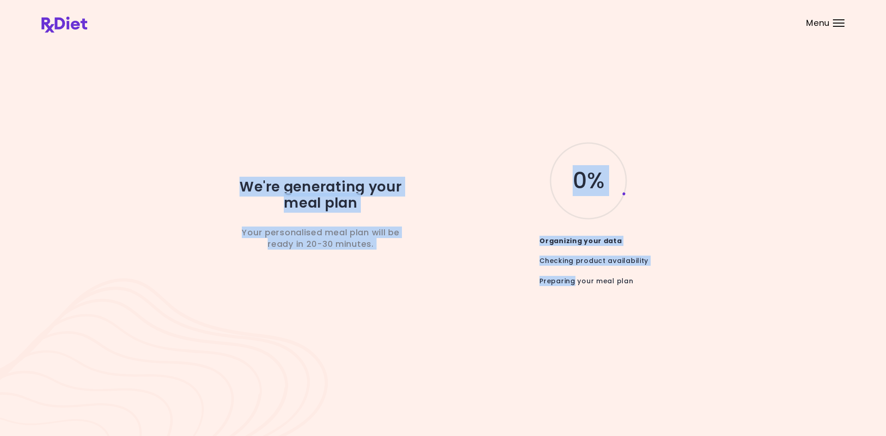
drag, startPoint x: 172, startPoint y: 180, endPoint x: 513, endPoint y: 275, distance: 354.4
click at [513, 275] on div "We're generating your meal plan Your personalised meal plan will be ready in 20…" at bounding box center [443, 217] width 803 height 155
click at [513, 275] on div "0 % Organizing your data Checking product availability Preparing your meal plan" at bounding box center [581, 217] width 244 height 155
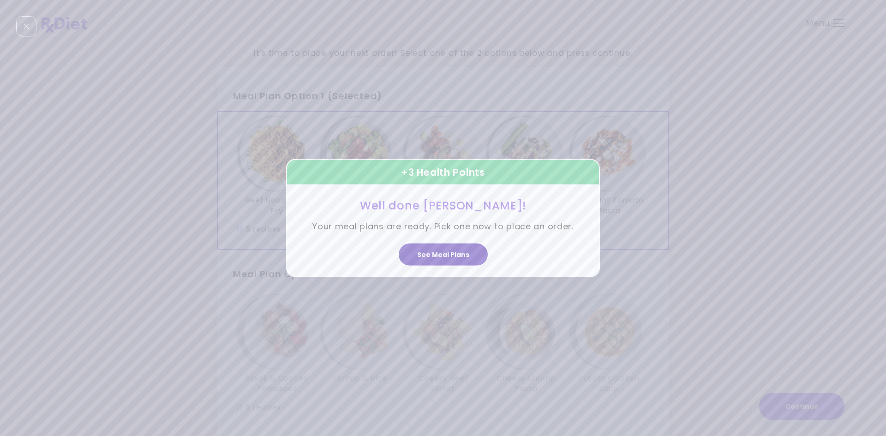
click at [443, 247] on button "See Meal Plans" at bounding box center [443, 255] width 89 height 22
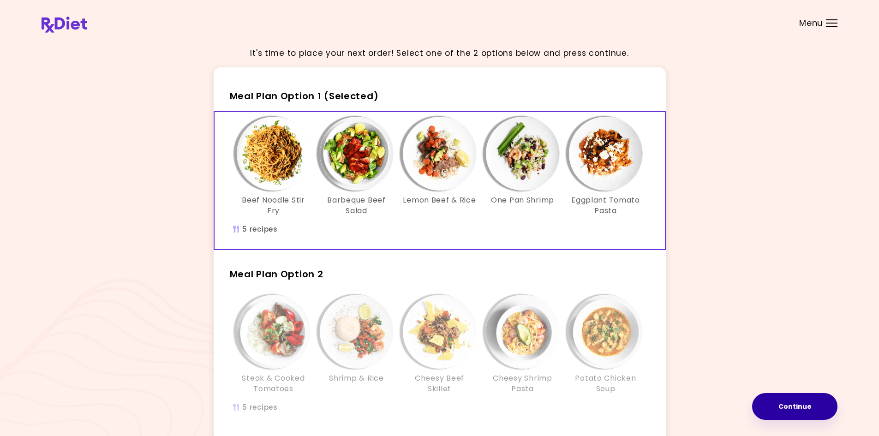
click at [767, 405] on button "Continue" at bounding box center [794, 406] width 85 height 27
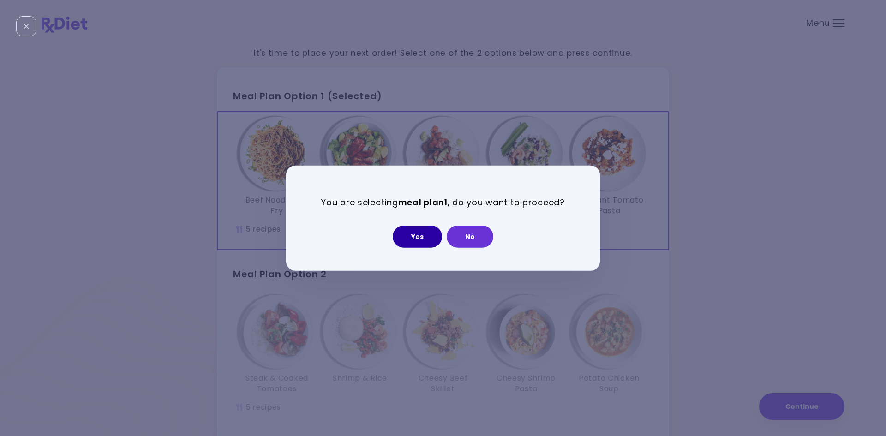
click at [413, 239] on button "Yes" at bounding box center [417, 237] width 49 height 22
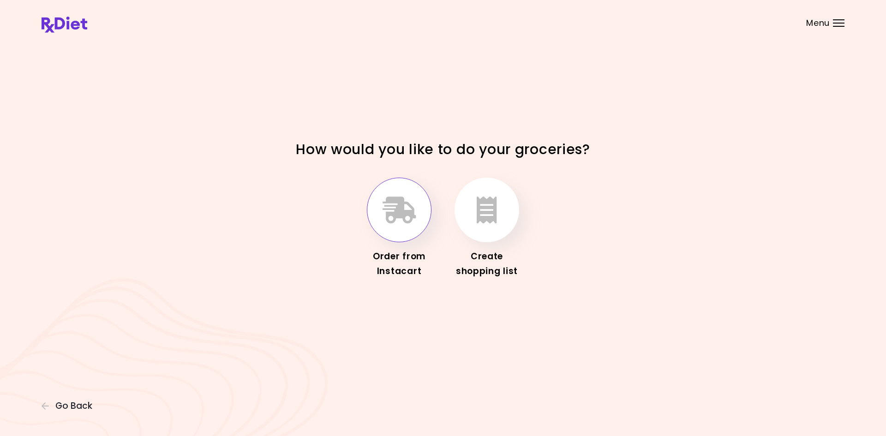
click at [417, 214] on button "button" at bounding box center [399, 210] width 65 height 65
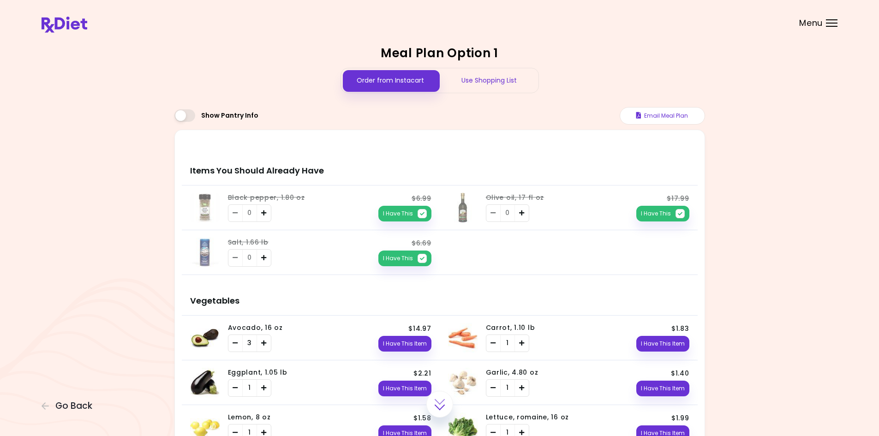
click at [58, 23] on img at bounding box center [65, 25] width 46 height 16
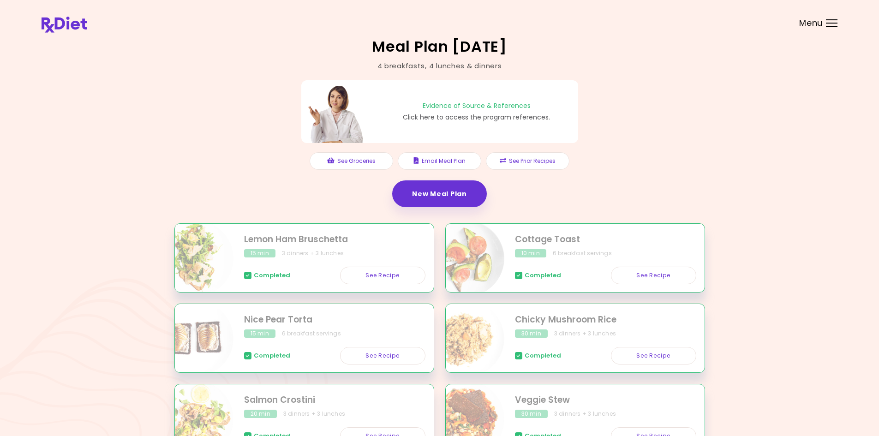
click at [820, 24] on span "Menu" at bounding box center [811, 23] width 24 height 8
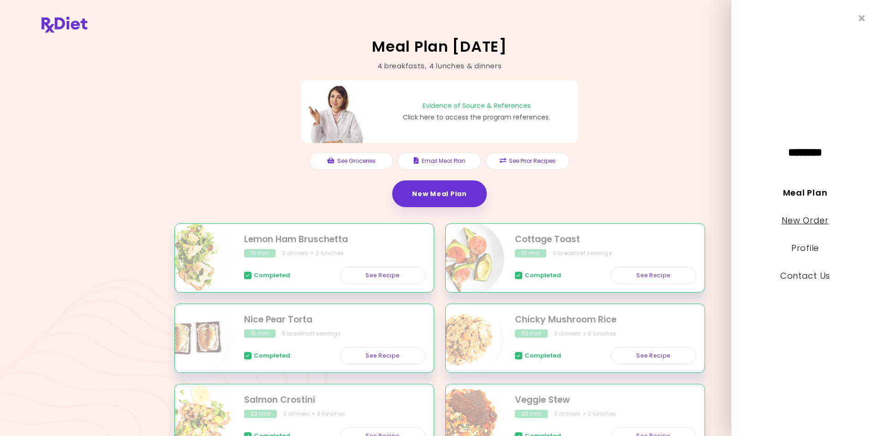
click at [805, 226] on link "New Order" at bounding box center [804, 220] width 47 height 12
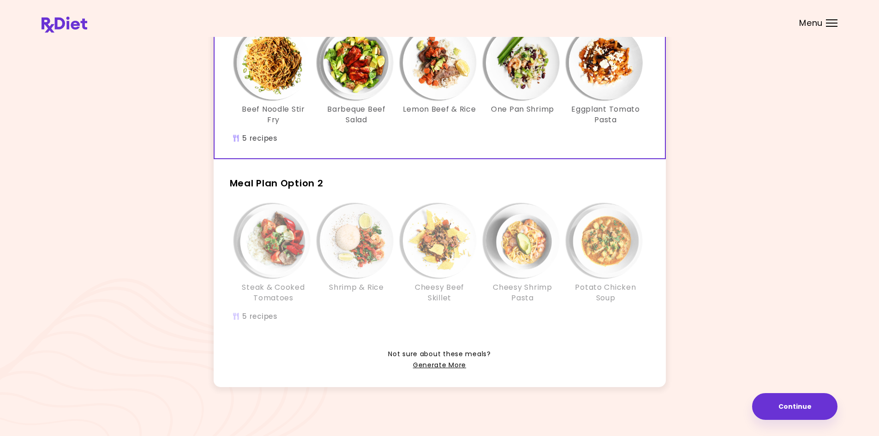
scroll to position [93, 0]
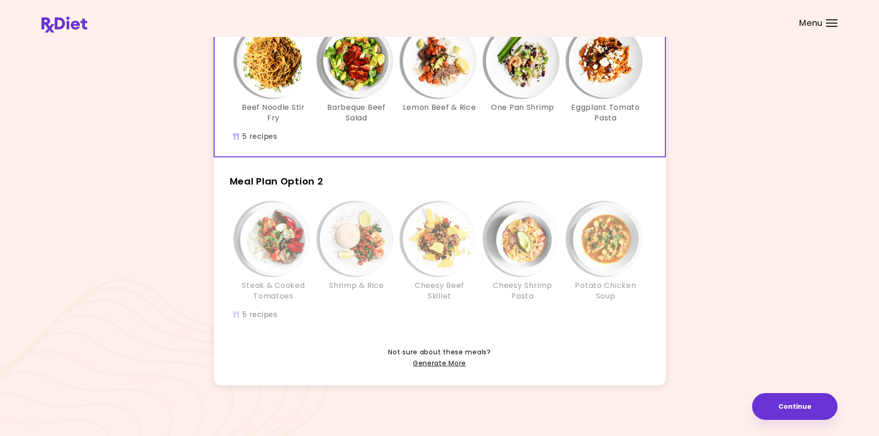
click at [419, 274] on div "Info - Cheesy Beef Skillet - Meal Plan Option 2" at bounding box center [440, 239] width 74 height 74
